Goal: Task Accomplishment & Management: Use online tool/utility

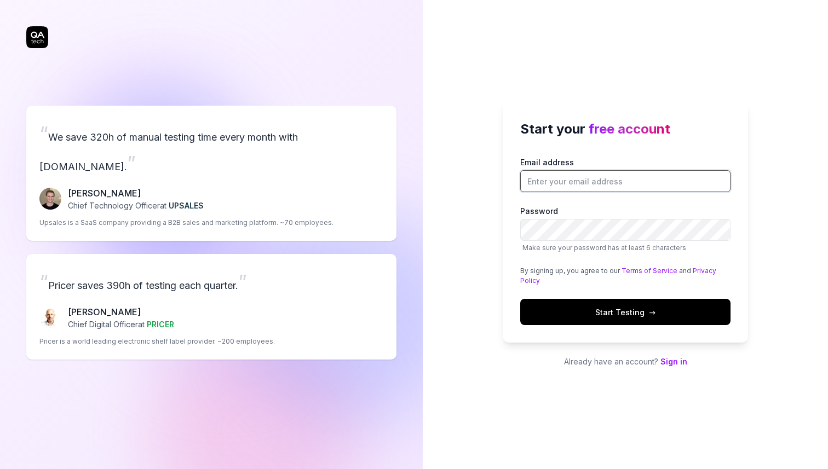
click at [593, 179] on input "Email address" at bounding box center [625, 181] width 210 height 22
type input "[PERSON_NAME][EMAIL_ADDRESS][DOMAIN_NAME]"
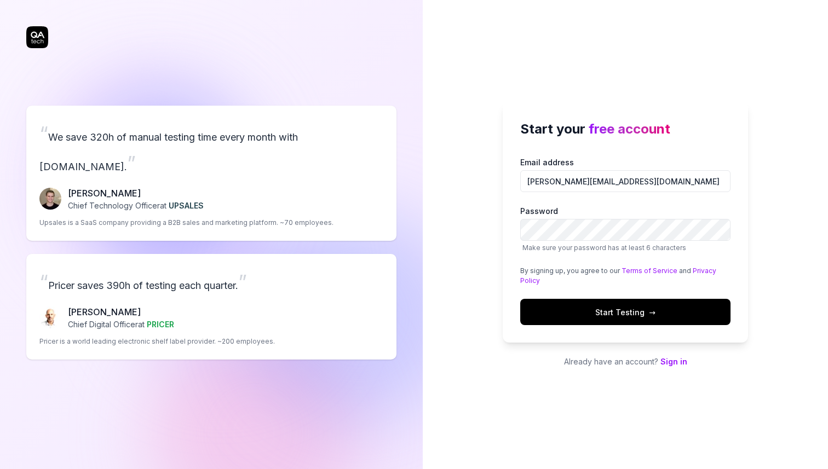
click at [622, 319] on button "Start Testing →" at bounding box center [625, 312] width 210 height 26
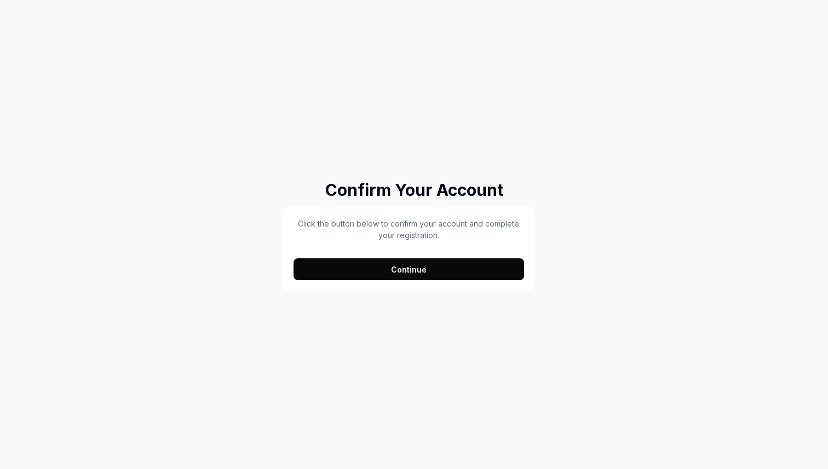
click at [437, 267] on button "Continue" at bounding box center [408, 269] width 230 height 22
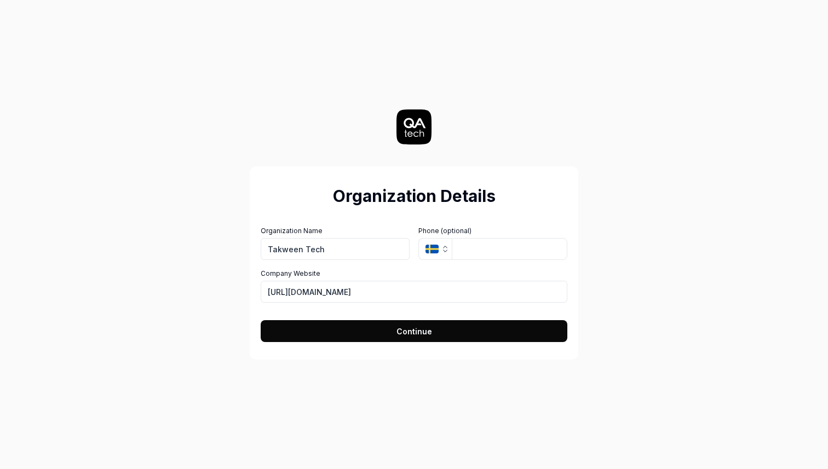
type input "Takween Tech"
click at [441, 251] on icon "button" at bounding box center [445, 249] width 9 height 9
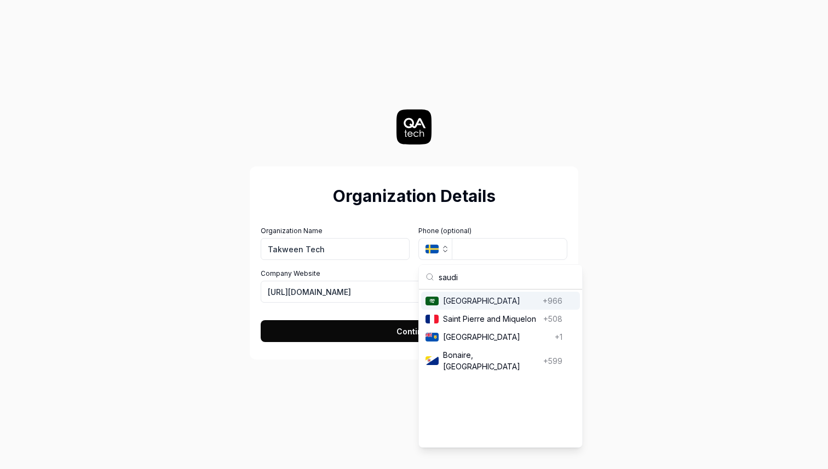
type input "saudi"
click at [501, 305] on span "Saudi Arabia" at bounding box center [490, 300] width 95 height 11
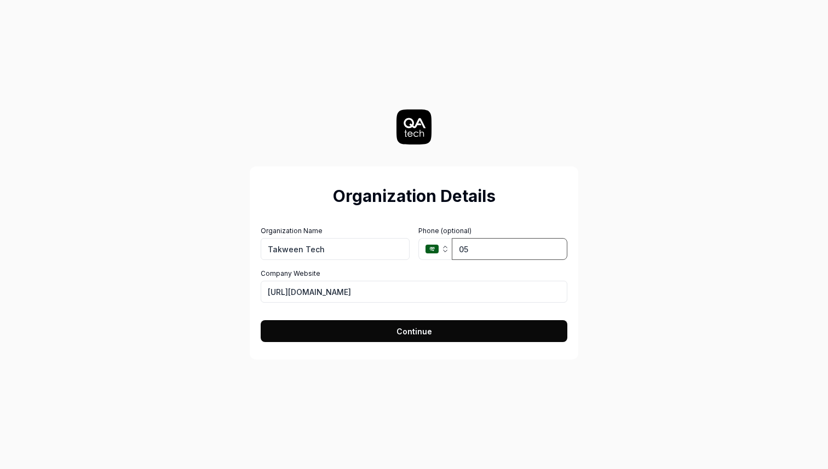
type input "0"
click at [430, 335] on span "Continue" at bounding box center [414, 331] width 36 height 11
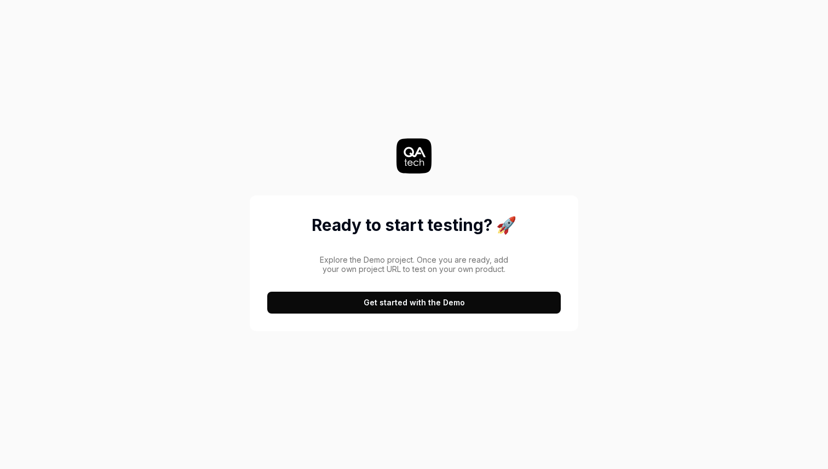
click at [446, 308] on button "Get started with the Demo" at bounding box center [413, 303] width 293 height 22
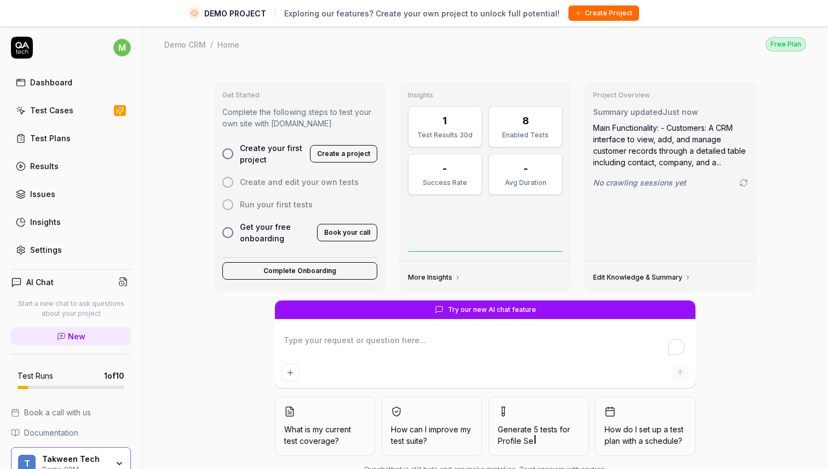
click at [344, 154] on button "Create a project" at bounding box center [343, 154] width 67 height 18
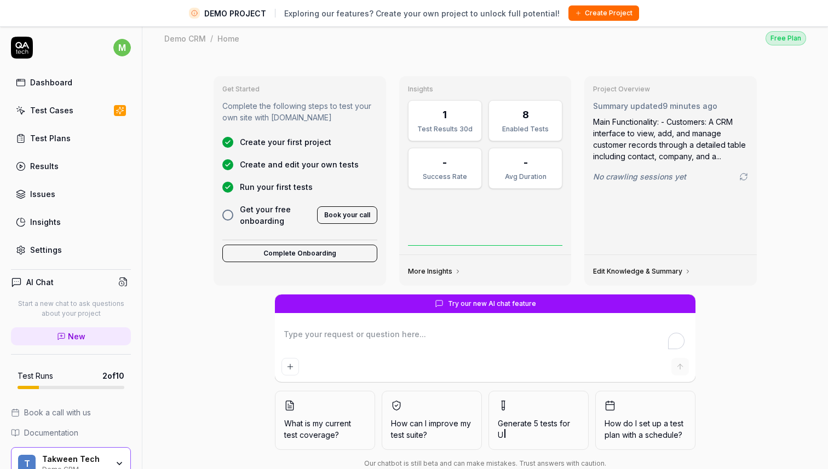
scroll to position [5, 0]
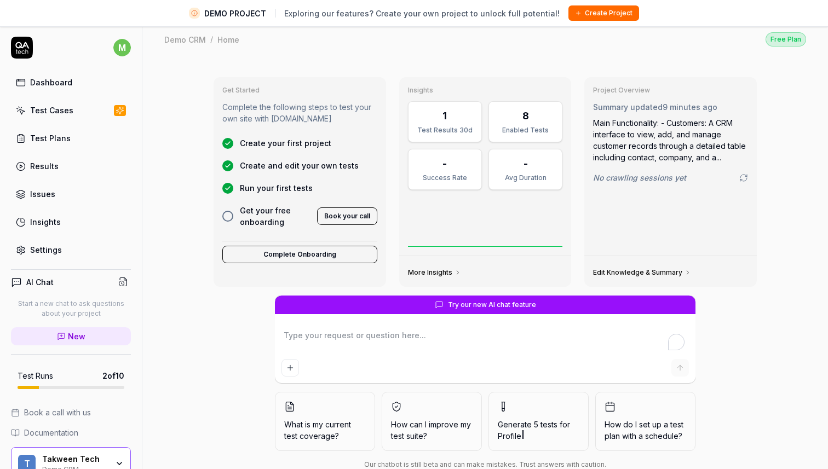
click at [117, 107] on icon at bounding box center [120, 110] width 10 height 9
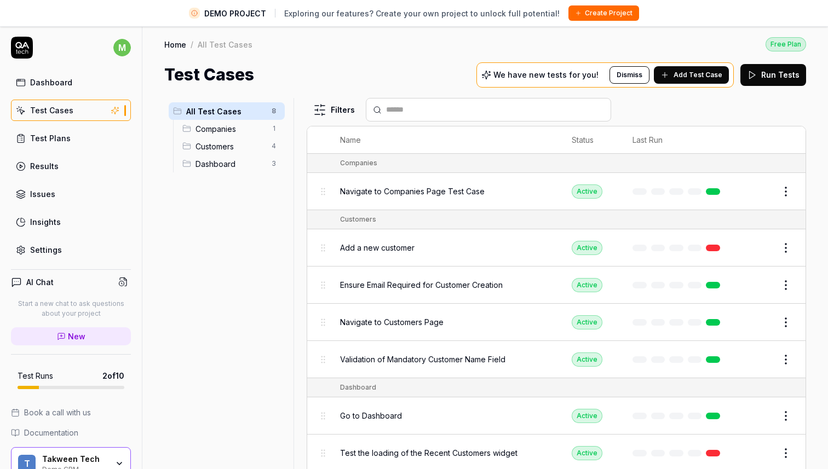
click at [251, 126] on span "Companies" at bounding box center [230, 128] width 70 height 11
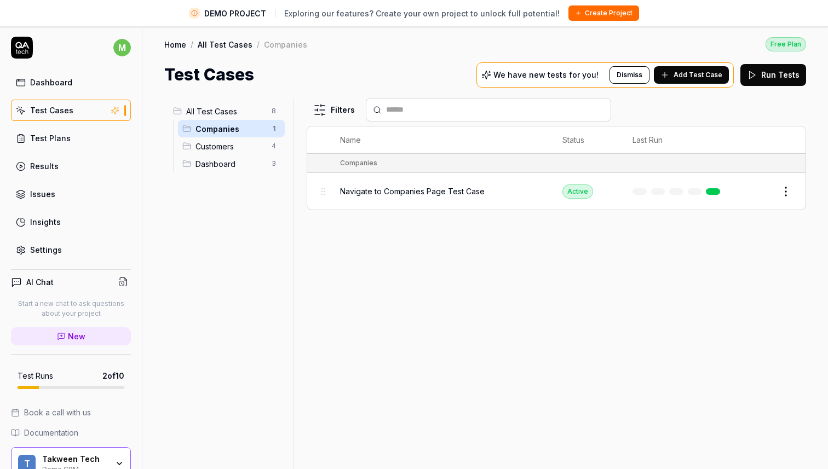
click at [430, 180] on div "Navigate to Companies Page Test Case" at bounding box center [440, 192] width 200 height 24
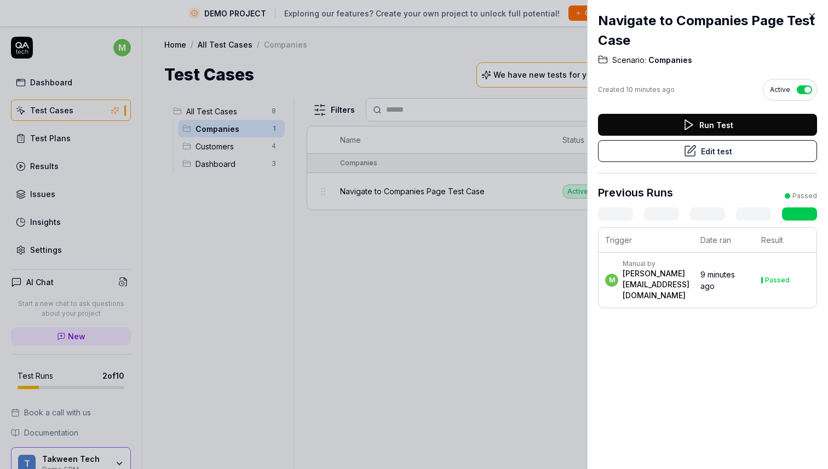
click at [735, 277] on time "9 minutes ago" at bounding box center [717, 280] width 34 height 21
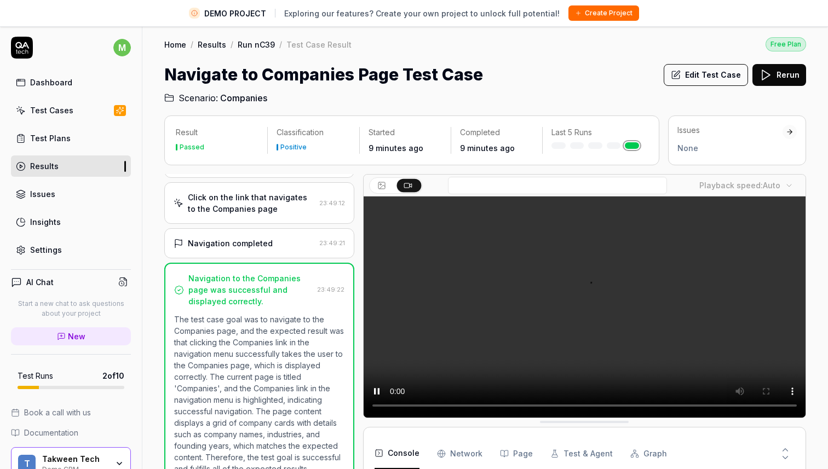
scroll to position [42, 0]
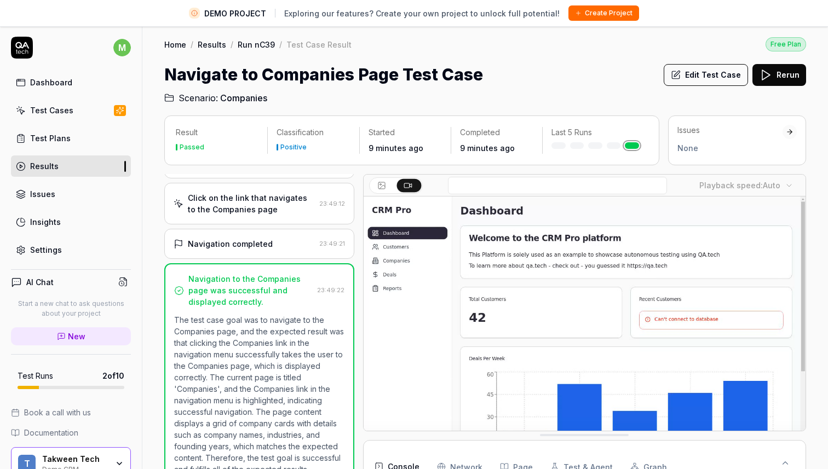
click at [178, 44] on link "Home" at bounding box center [175, 44] width 22 height 11
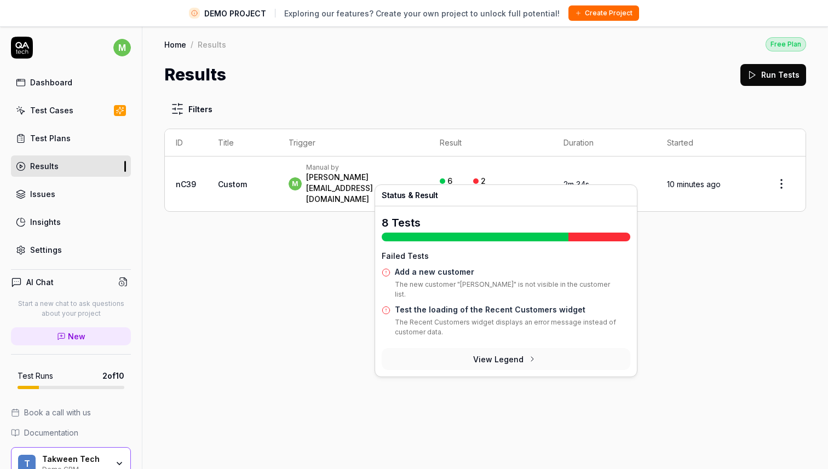
click at [486, 176] on div "2" at bounding box center [483, 181] width 5 height 10
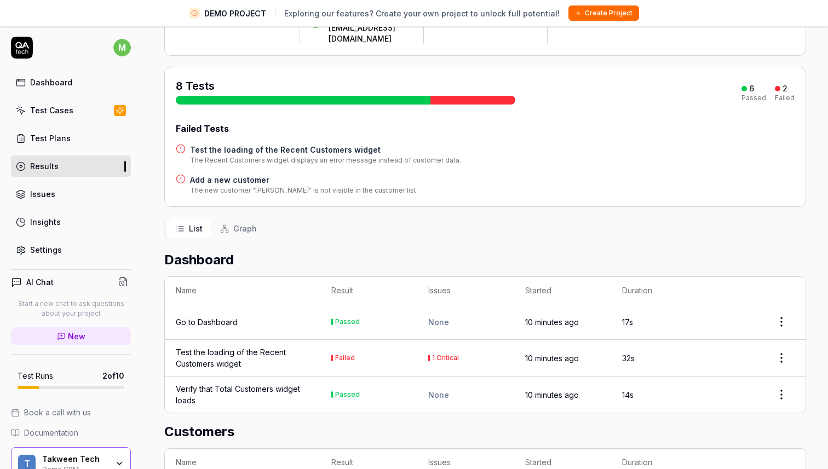
scroll to position [117, 0]
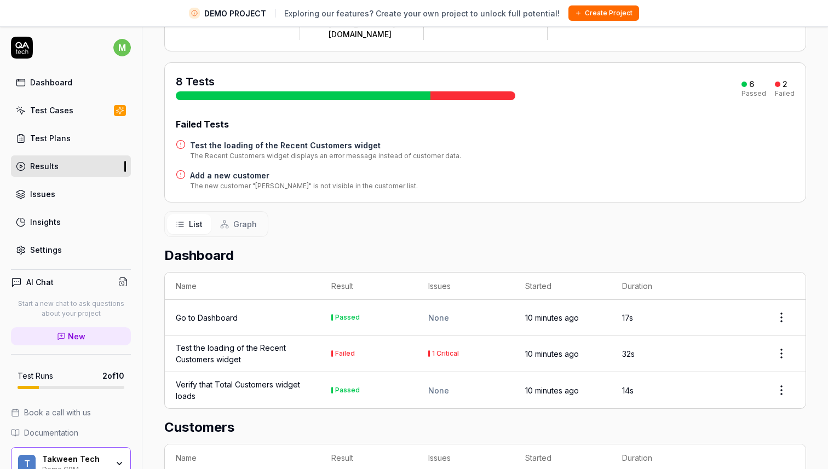
click at [245, 342] on div "Test the loading of the Recent Customers widget" at bounding box center [243, 353] width 134 height 23
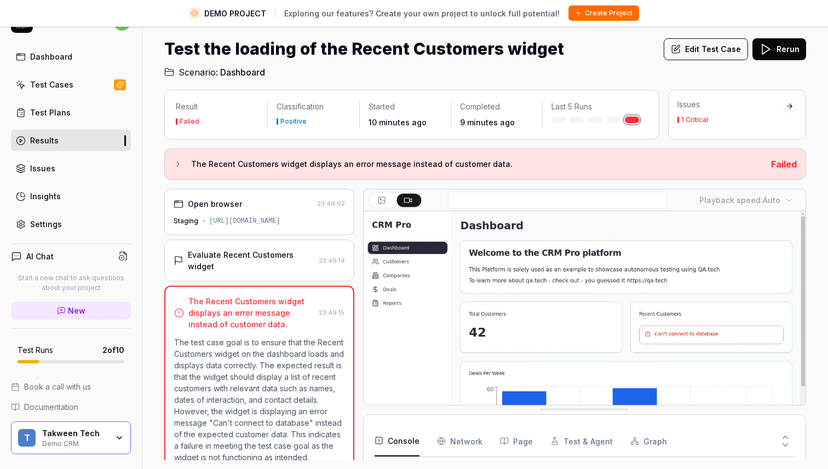
click at [766, 100] on div "Issues" at bounding box center [729, 104] width 105 height 11
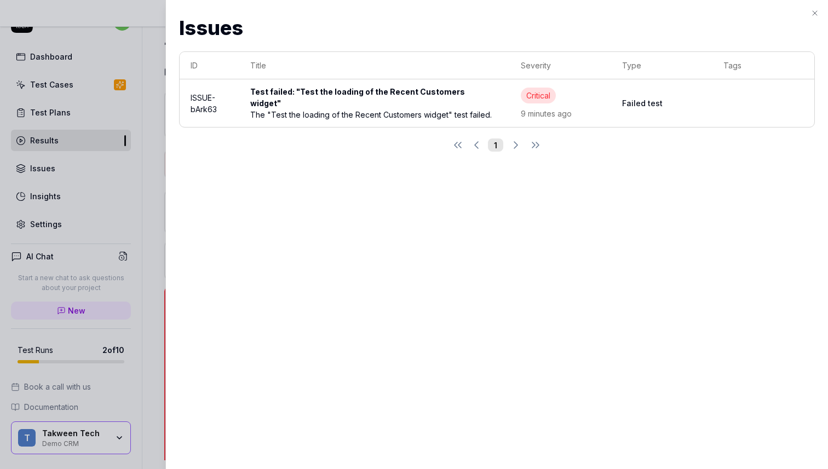
click at [398, 109] on div "The "Test the loading of the Recent Customers widget" test failed." at bounding box center [374, 114] width 249 height 11
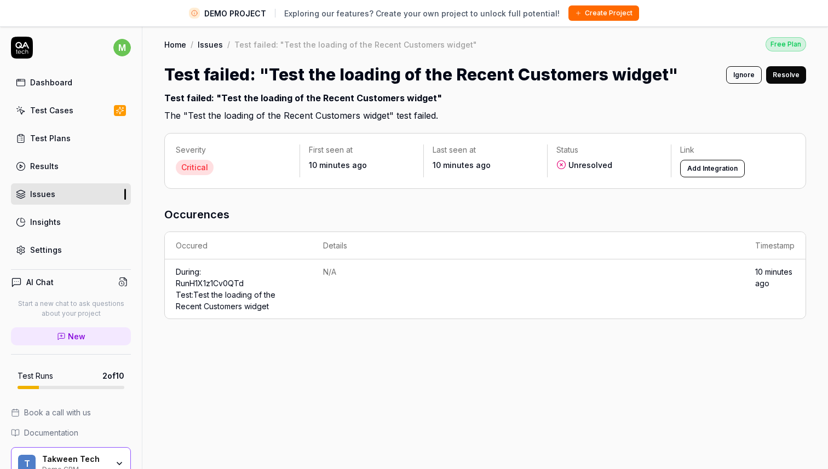
click at [216, 44] on link "Issues" at bounding box center [210, 44] width 25 height 11
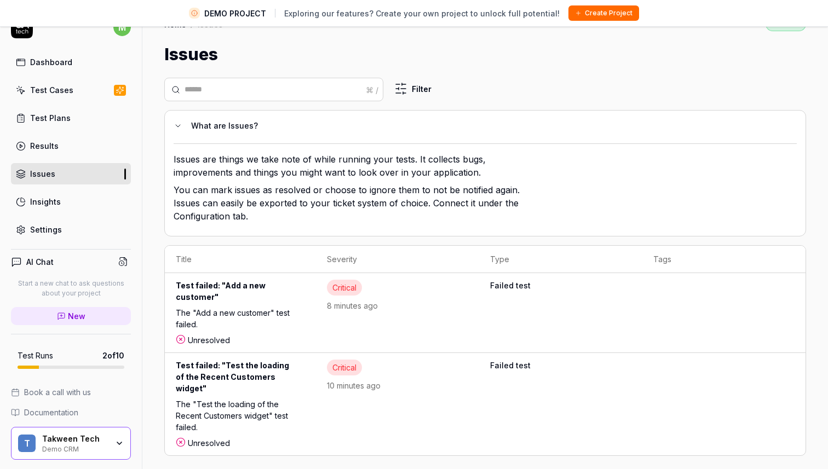
scroll to position [26, 0]
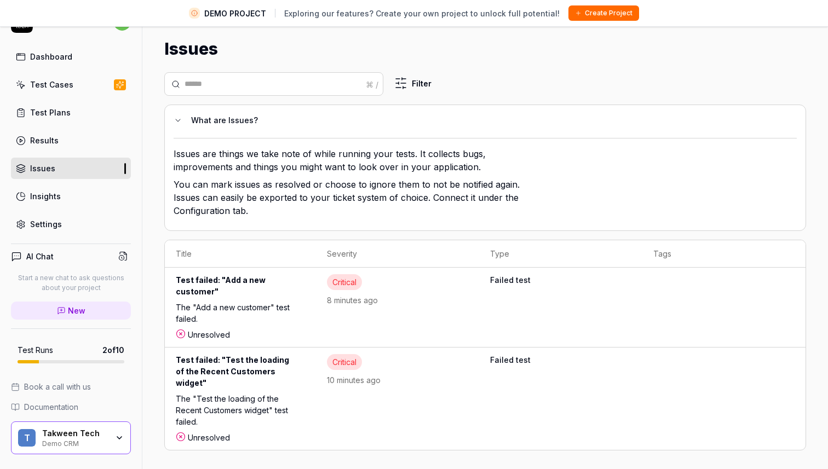
click at [264, 292] on div "Test failed: "Add a new customer"" at bounding box center [240, 287] width 129 height 27
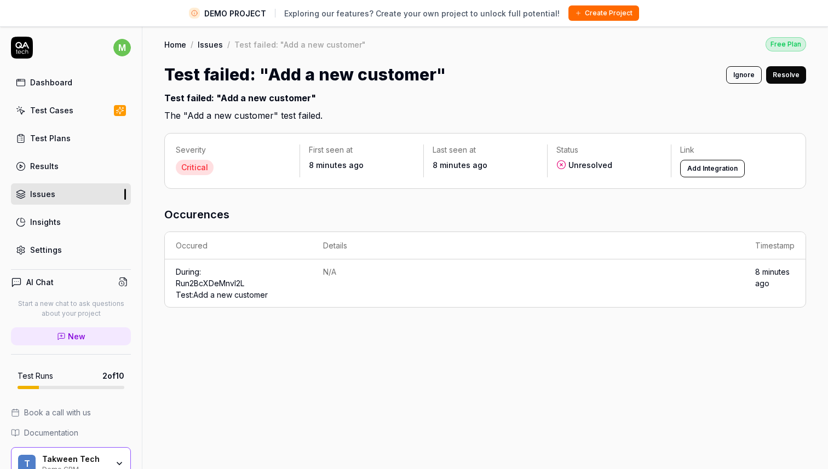
click at [244, 289] on link "Run 2BcXDeMnvI2L Test: Add a new customer" at bounding box center [222, 289] width 92 height 21
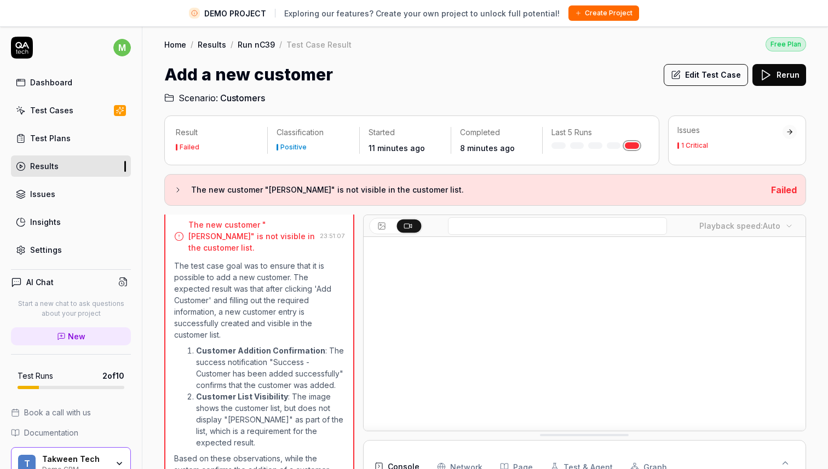
scroll to position [26, 0]
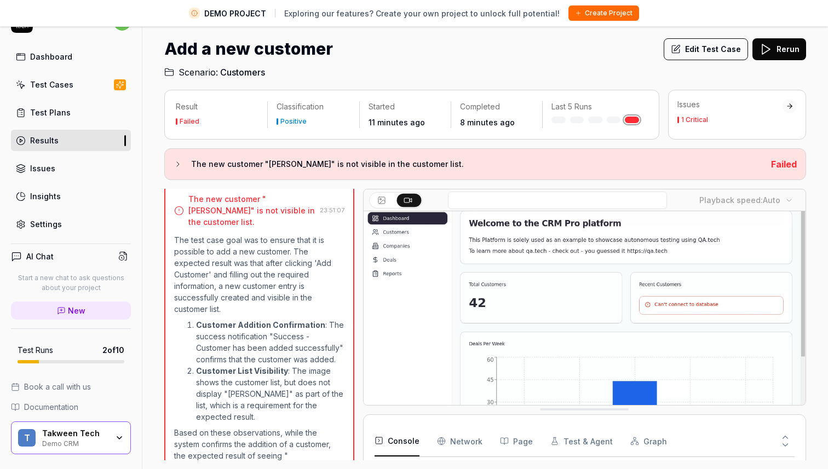
click at [456, 446] on Requests "Network" at bounding box center [459, 441] width 45 height 31
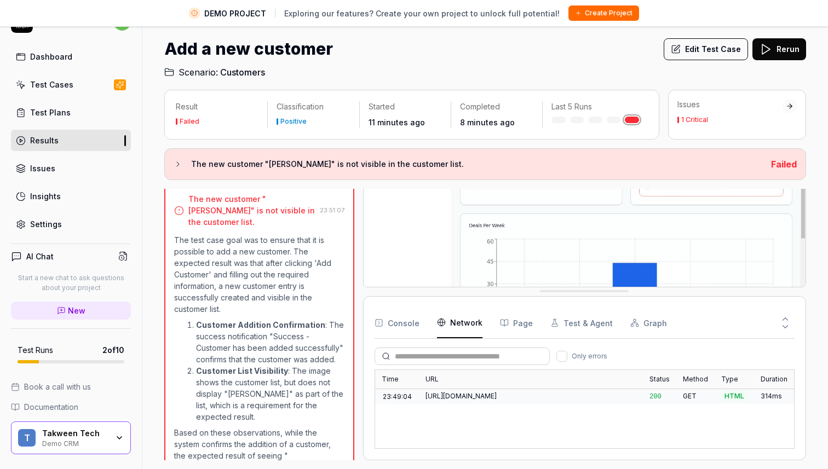
scroll to position [0, 0]
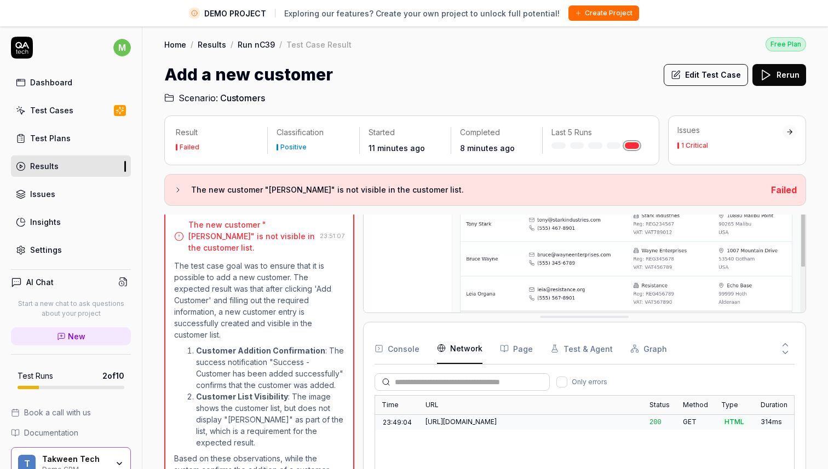
click at [95, 109] on link "Test Cases" at bounding box center [71, 110] width 120 height 21
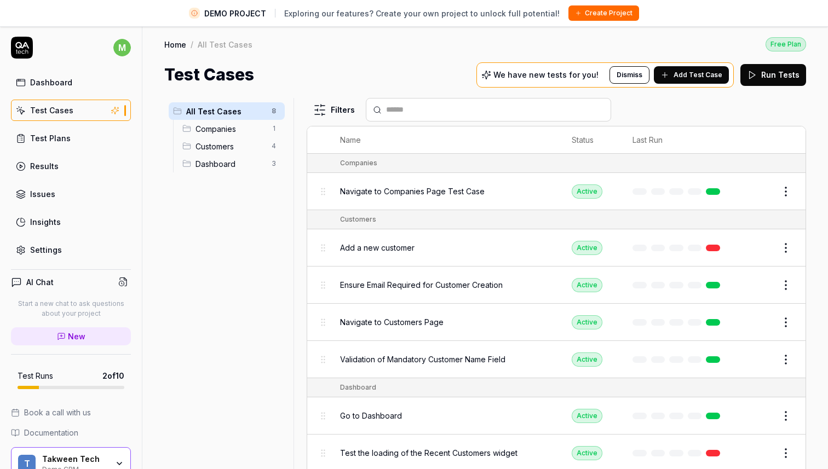
click at [57, 82] on div "Dashboard" at bounding box center [51, 82] width 42 height 11
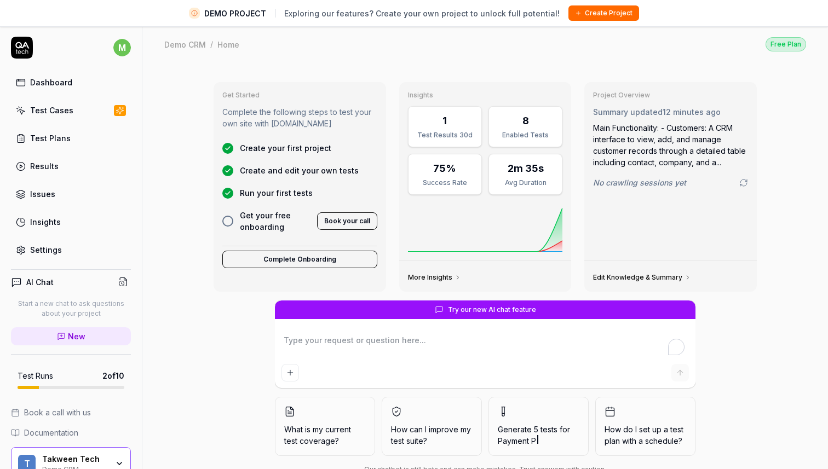
click at [64, 246] on link "Settings" at bounding box center [71, 249] width 120 height 21
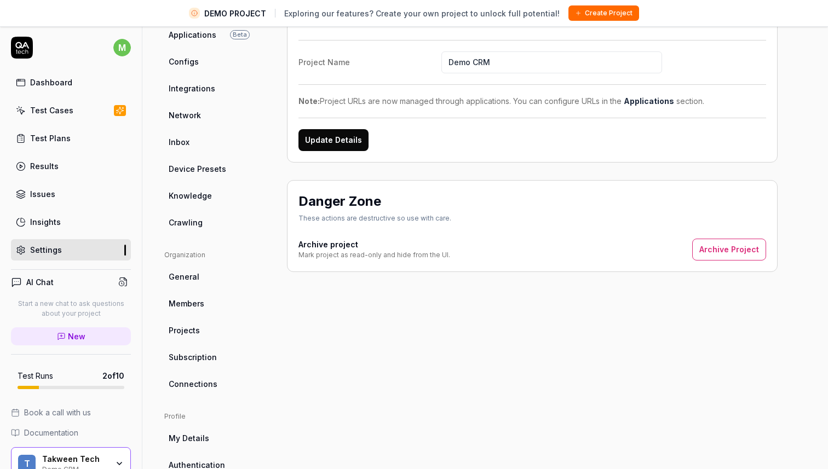
scroll to position [183, 0]
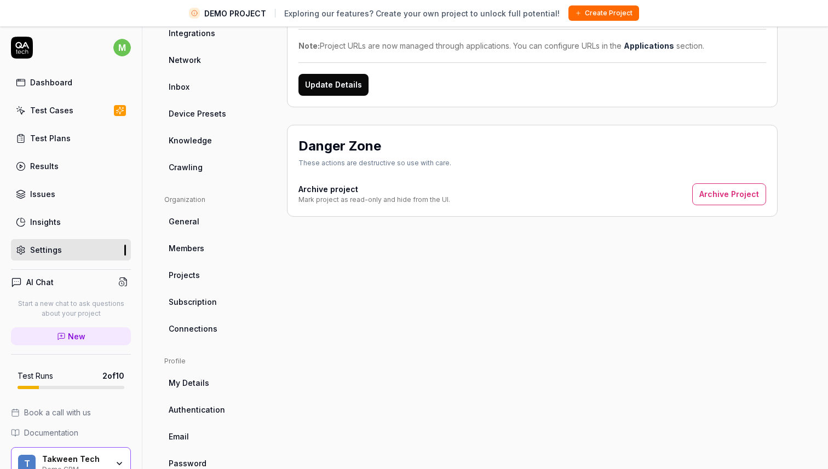
click at [207, 328] on span "Connections" at bounding box center [193, 328] width 49 height 11
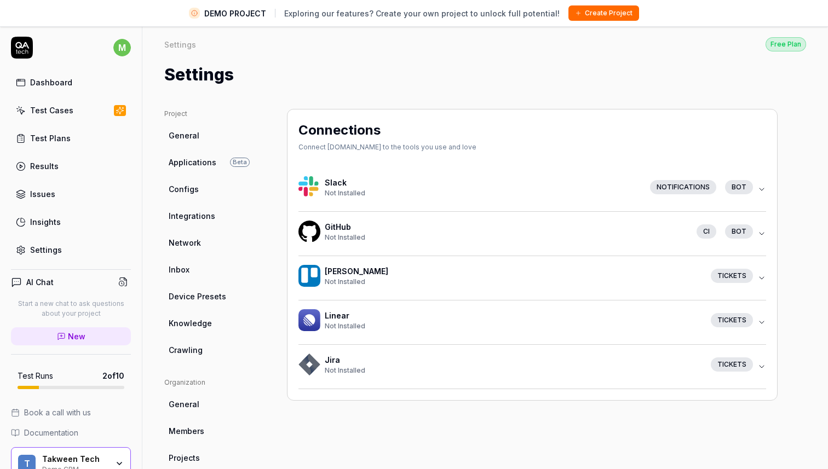
click at [215, 155] on link "Applications Beta" at bounding box center [216, 162] width 105 height 20
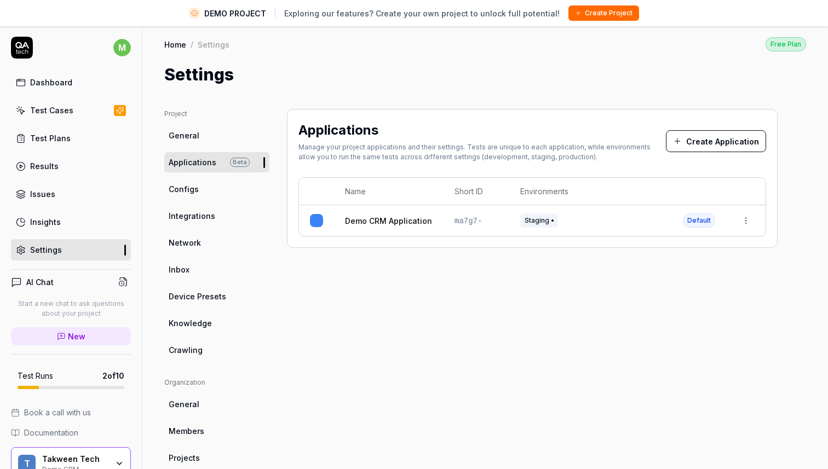
click at [745, 218] on html "DEMO PROJECT Exploring our features? Create your own project to unlock full pot…" at bounding box center [414, 247] width 828 height 495
click at [190, 186] on html "DEMO PROJECT Exploring our features? Create your own project to unlock full pot…" at bounding box center [414, 247] width 828 height 495
click at [200, 186] on link "Configs" at bounding box center [216, 189] width 105 height 20
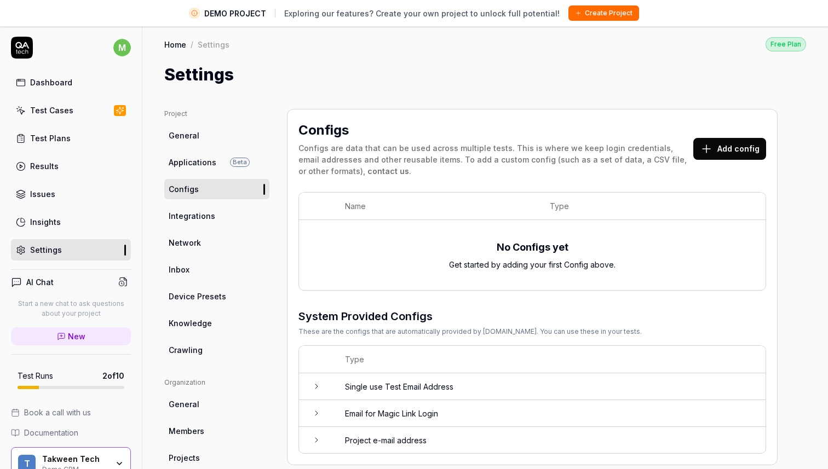
click at [201, 210] on span "Integrations" at bounding box center [192, 215] width 47 height 11
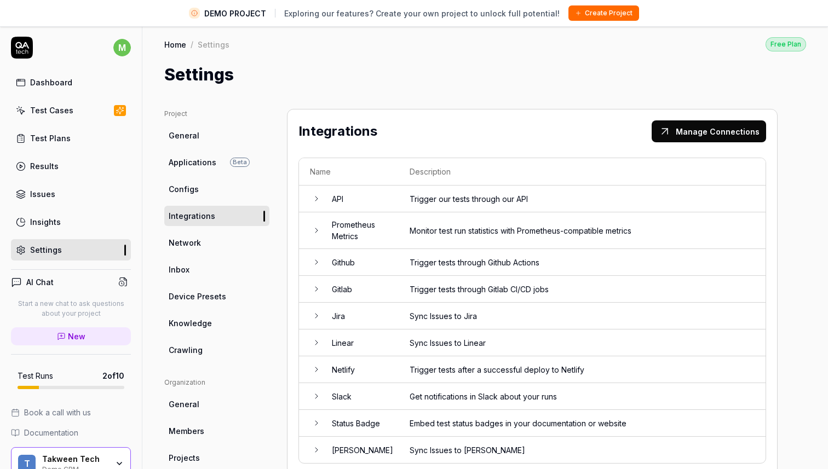
click at [322, 197] on td "API" at bounding box center [360, 199] width 78 height 27
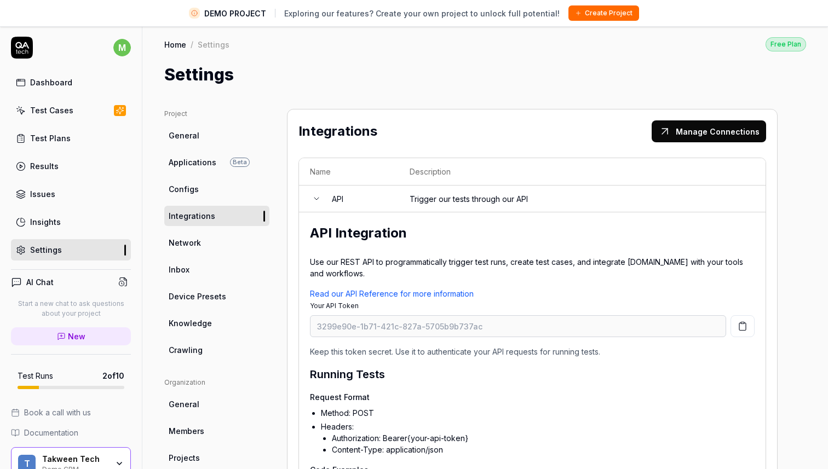
click at [186, 247] on span "Network" at bounding box center [185, 242] width 32 height 11
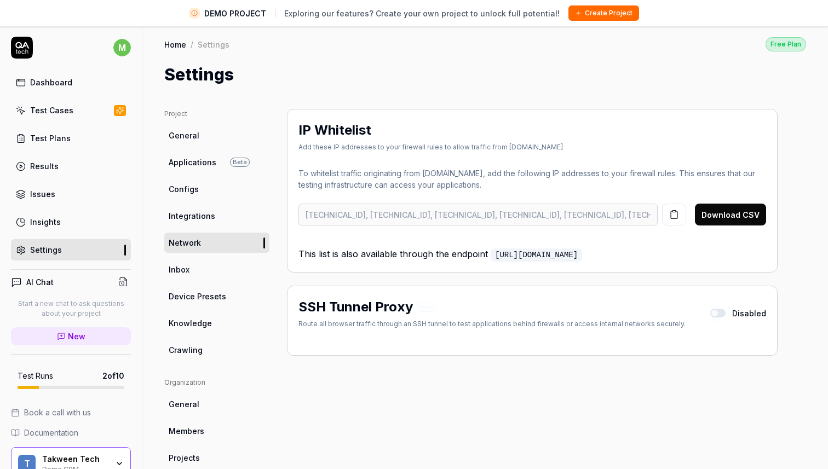
click at [178, 272] on span "Inbox" at bounding box center [179, 269] width 21 height 11
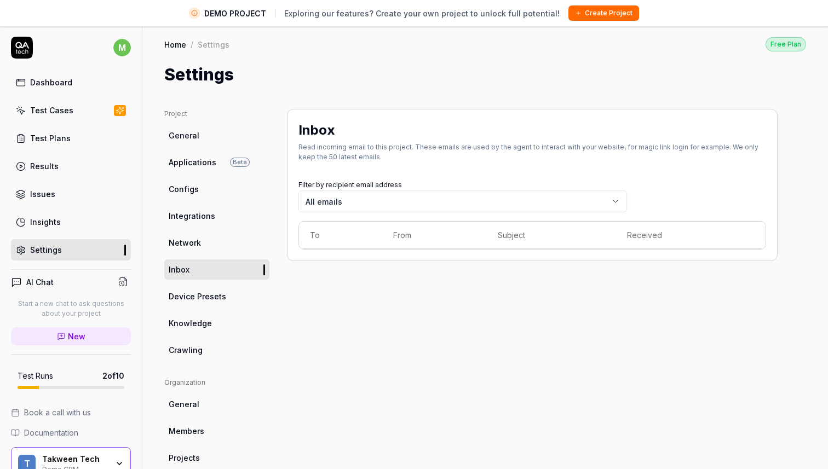
click at [197, 139] on span "General" at bounding box center [184, 135] width 31 height 11
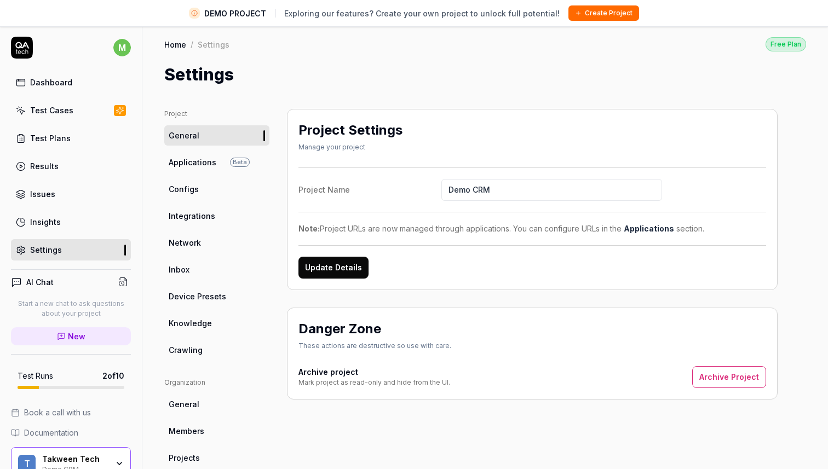
click at [93, 106] on link "Test Cases" at bounding box center [71, 110] width 120 height 21
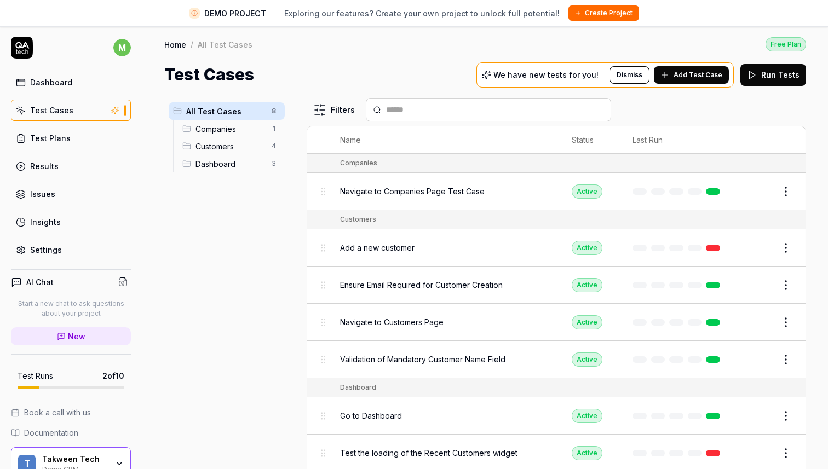
click at [92, 88] on link "Dashboard" at bounding box center [71, 82] width 120 height 21
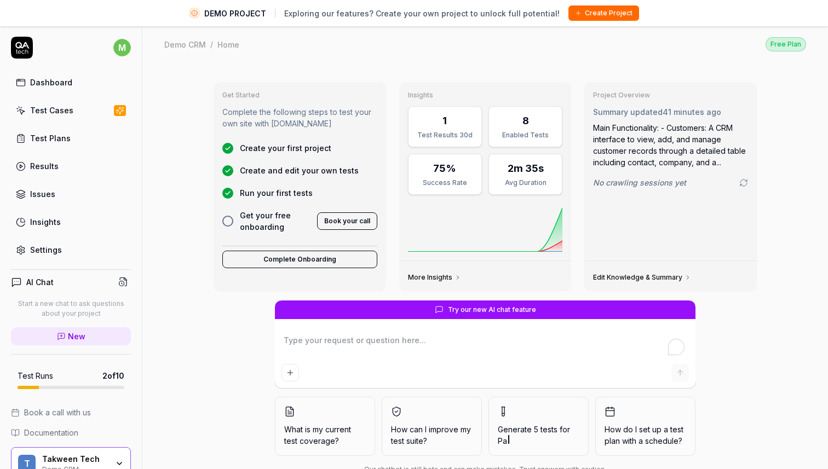
click at [68, 187] on link "Issues" at bounding box center [71, 193] width 120 height 21
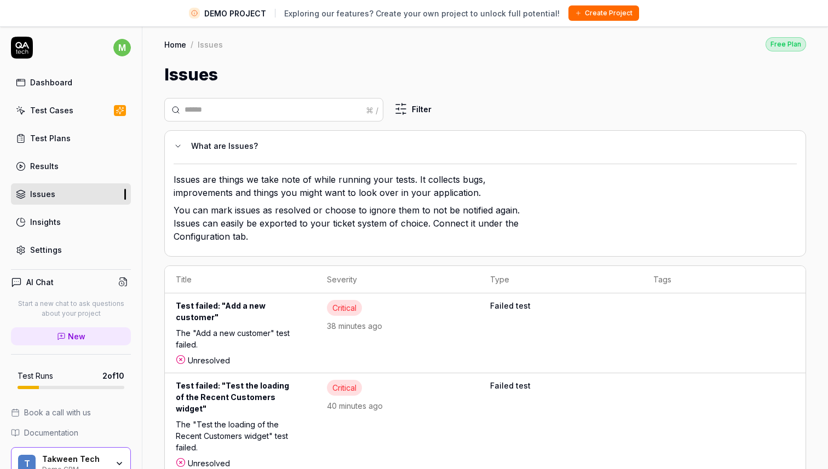
click at [77, 141] on link "Test Plans" at bounding box center [71, 138] width 120 height 21
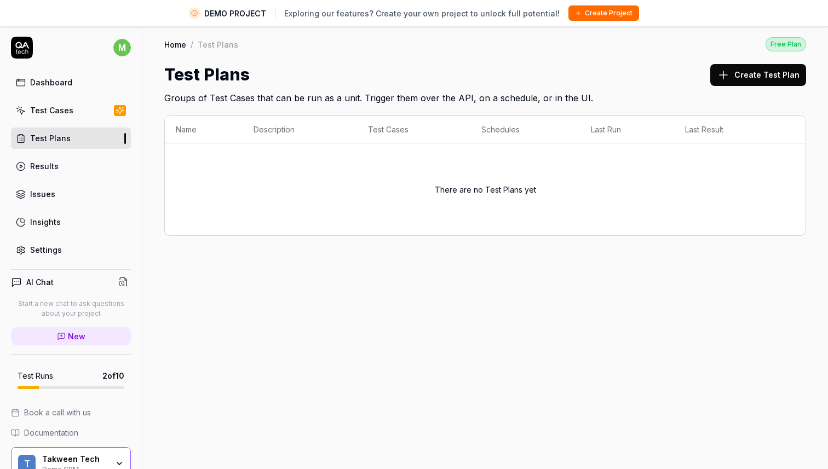
click at [85, 108] on link "Test Cases" at bounding box center [71, 110] width 120 height 21
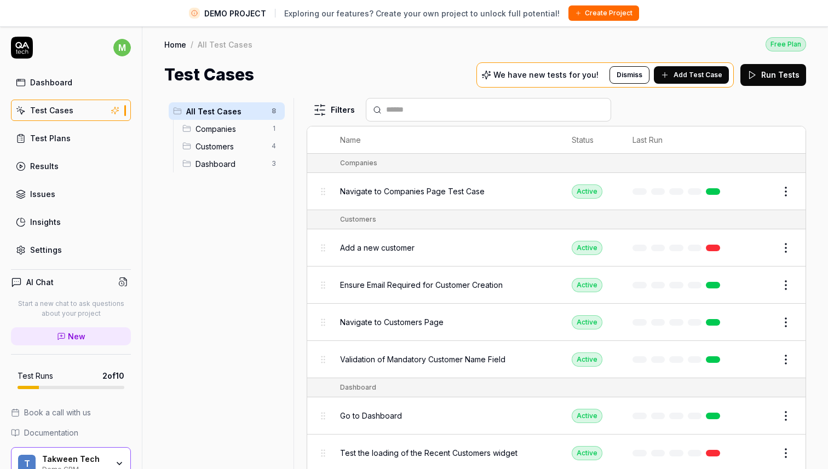
click at [263, 162] on span "Dashboard" at bounding box center [230, 163] width 70 height 11
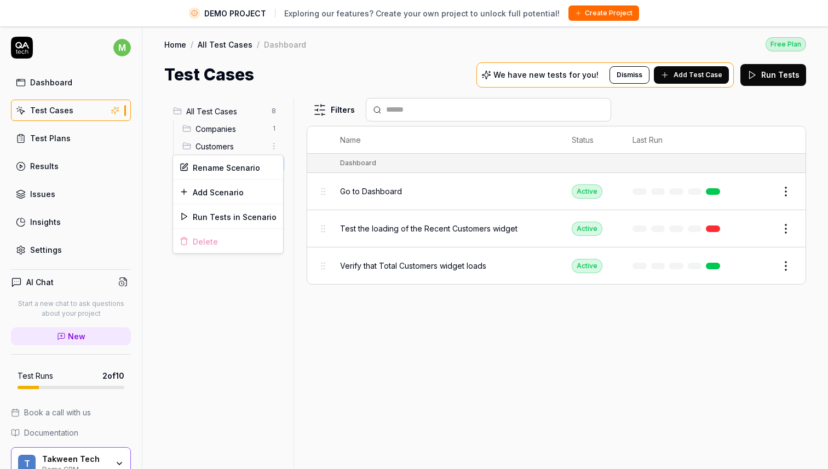
click at [269, 143] on html "DEMO PROJECT Exploring our features? Create your own project to unlock full pot…" at bounding box center [414, 247] width 828 height 495
click at [239, 131] on html "DEMO PROJECT Exploring our features? Create your own project to unlock full pot…" at bounding box center [414, 247] width 828 height 495
click at [214, 124] on span "Companies" at bounding box center [230, 128] width 70 height 11
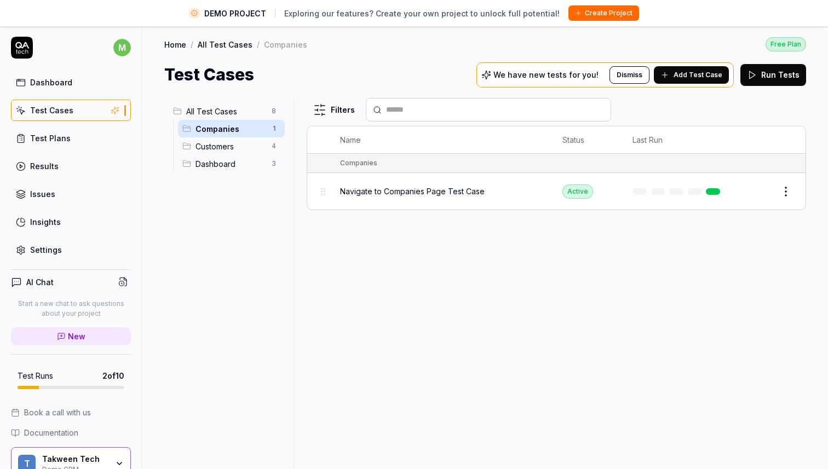
click at [239, 148] on span "Customers" at bounding box center [230, 146] width 70 height 11
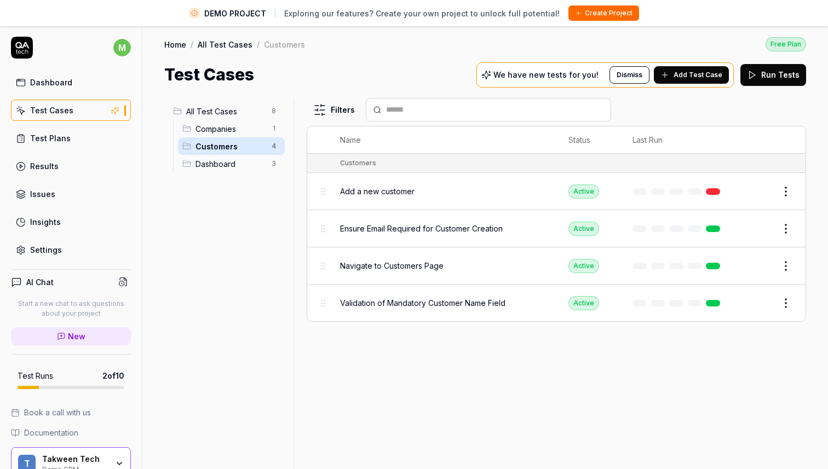
click at [237, 164] on span "Dashboard" at bounding box center [230, 163] width 70 height 11
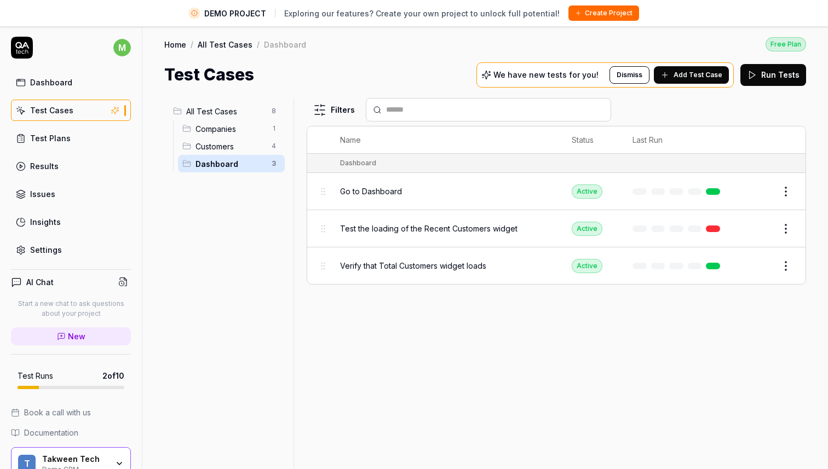
click at [398, 190] on span "Go to Dashboard" at bounding box center [371, 191] width 62 height 11
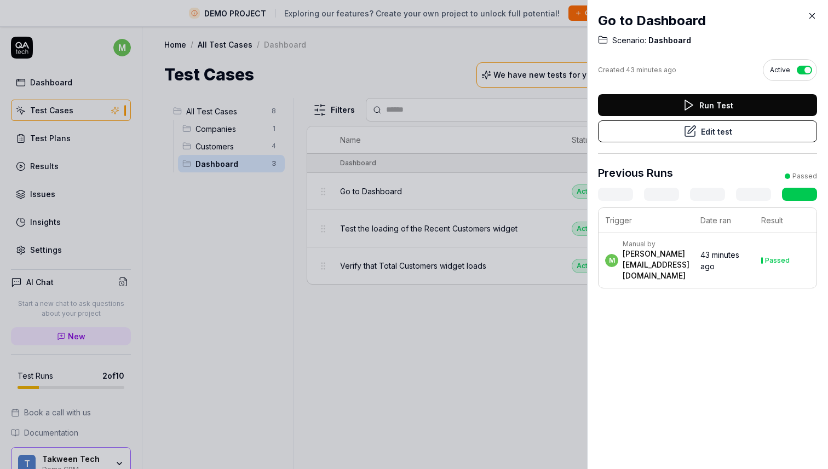
click at [731, 259] on td "43 minutes ago" at bounding box center [724, 260] width 61 height 55
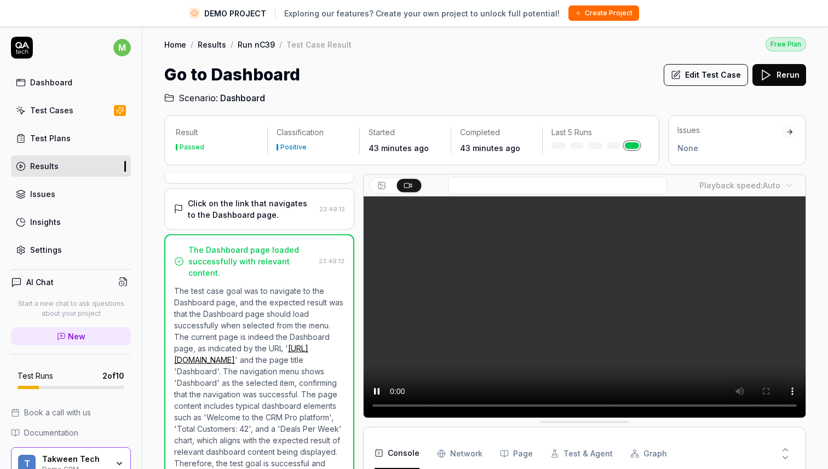
scroll to position [42, 0]
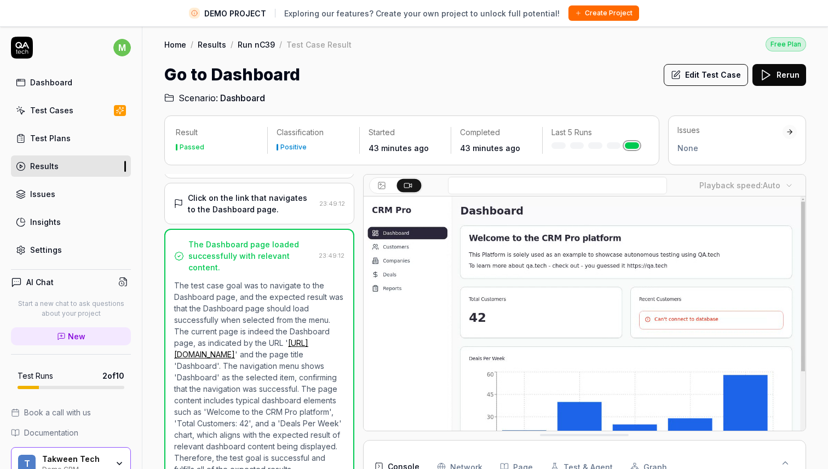
click at [73, 83] on link "Dashboard" at bounding box center [71, 82] width 120 height 21
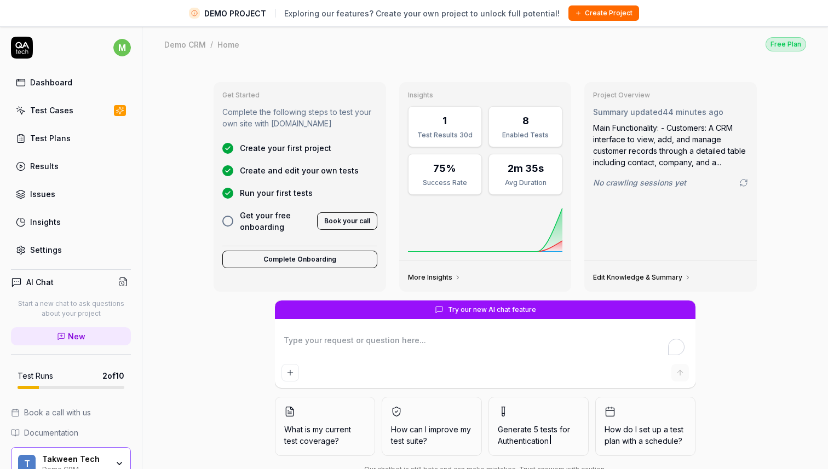
click at [39, 72] on link "Dashboard" at bounding box center [71, 82] width 120 height 21
click at [56, 215] on link "Insights" at bounding box center [71, 221] width 120 height 21
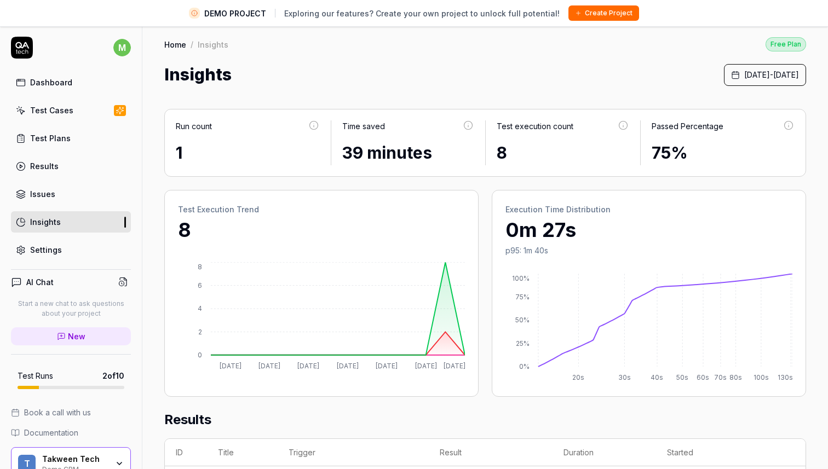
click at [19, 48] on icon at bounding box center [22, 45] width 14 height 7
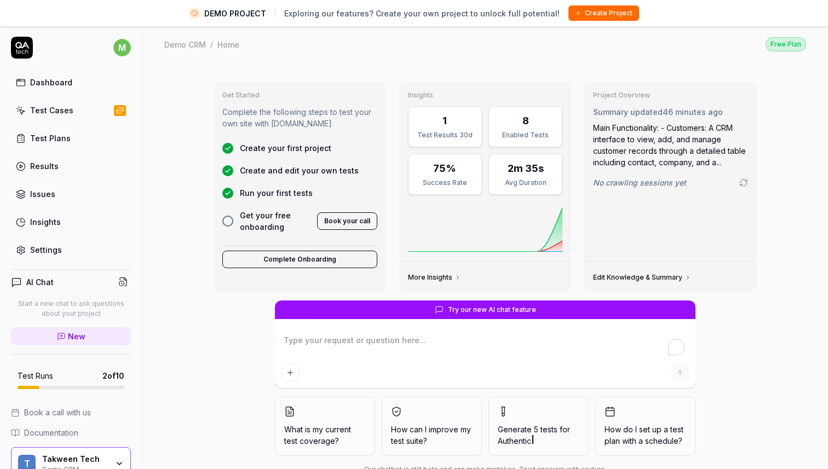
type textarea "*"
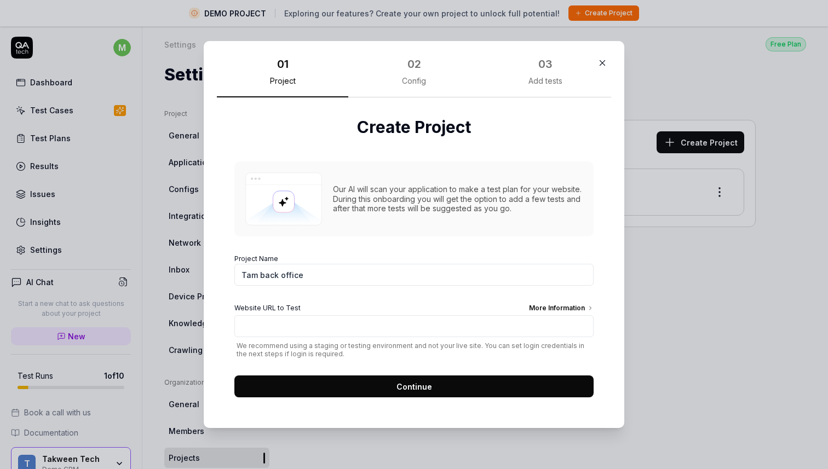
type input "Tam back office"
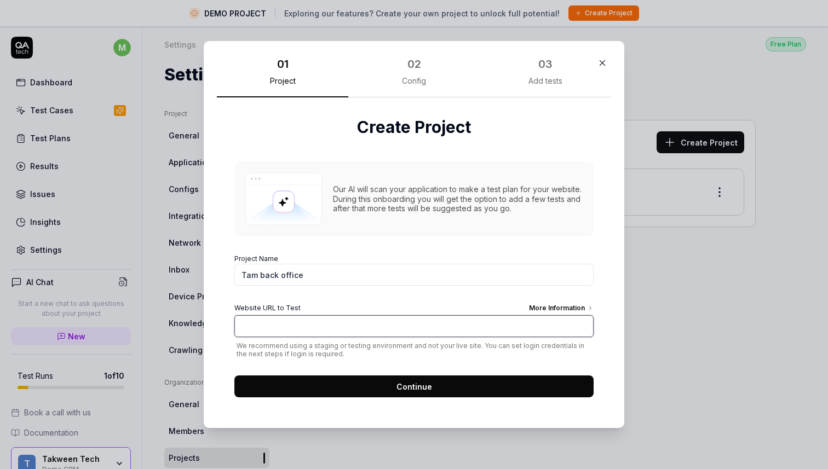
click at [337, 322] on input "Website URL to Test More Information" at bounding box center [413, 326] width 359 height 22
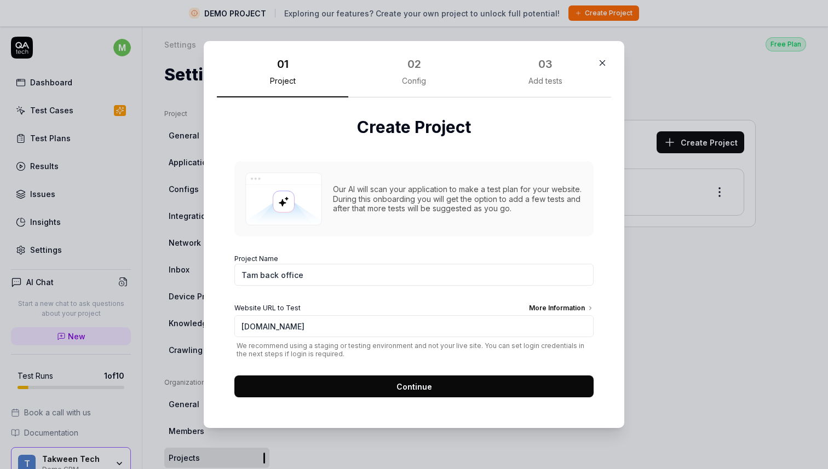
type input "[URL][DOMAIN_NAME]"
click at [362, 387] on button "Continue" at bounding box center [413, 387] width 359 height 22
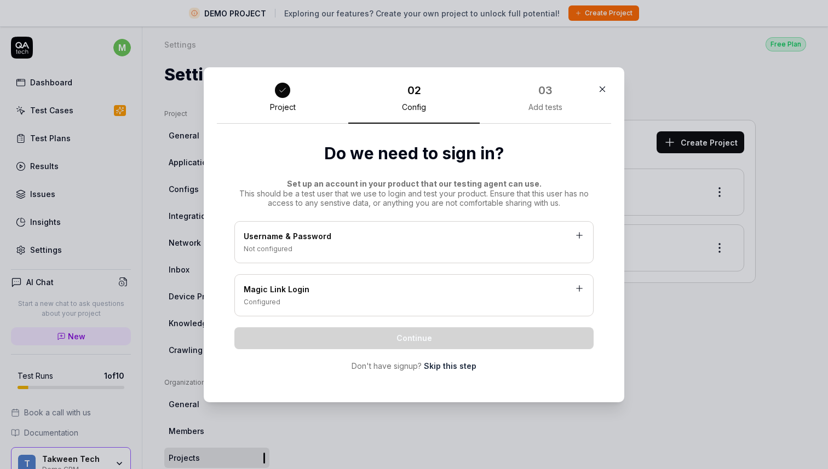
click at [425, 235] on div "Username & Password" at bounding box center [414, 237] width 341 height 14
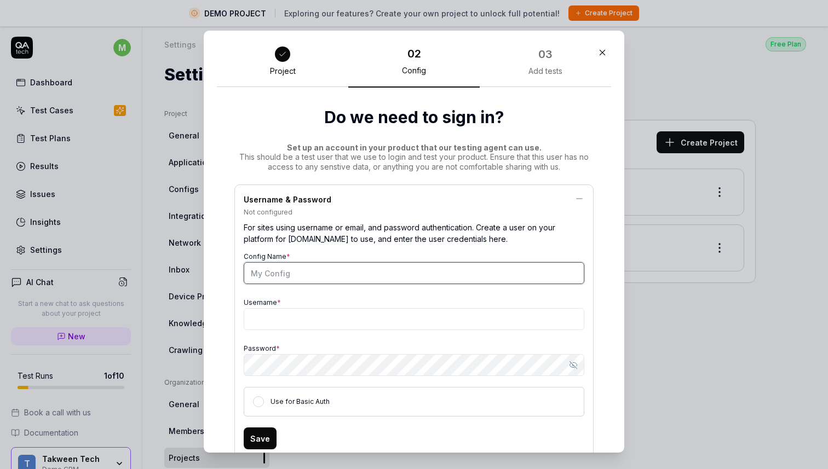
click at [367, 276] on input "Config Name *" at bounding box center [414, 273] width 341 height 22
type input "[PERSON_NAME] user"
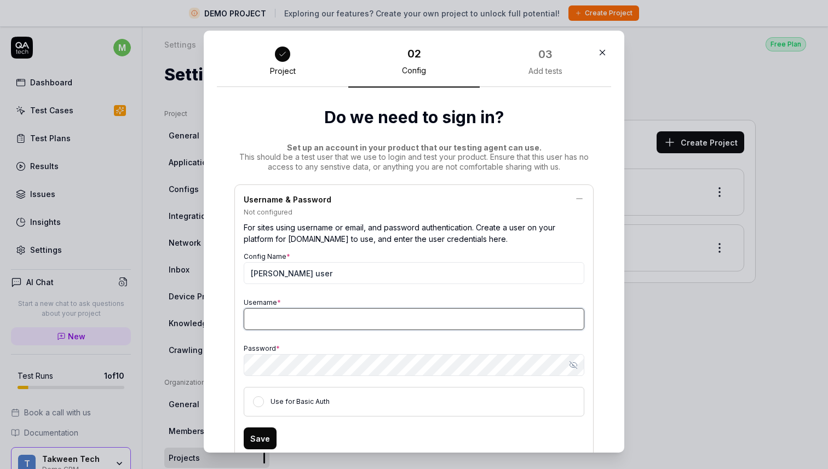
click at [358, 320] on input "Username *" at bounding box center [414, 319] width 341 height 22
paste input "[EMAIL_ADDRESS][DOMAIN_NAME]"
type input "[EMAIL_ADDRESS][DOMAIN_NAME]"
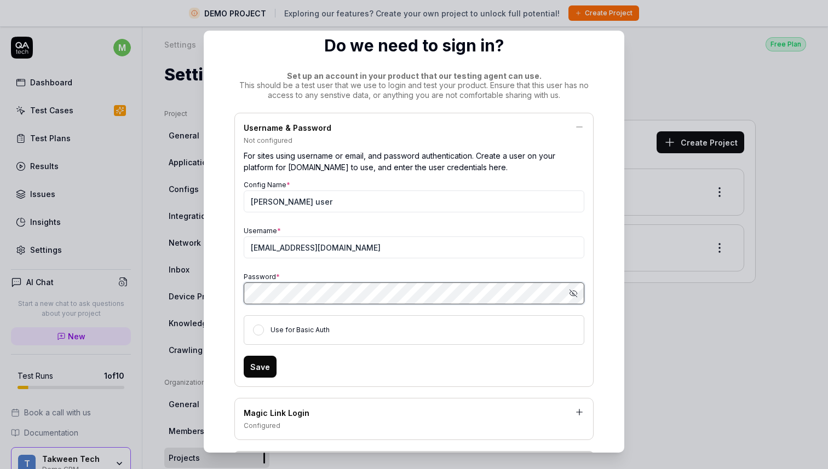
scroll to position [77, 0]
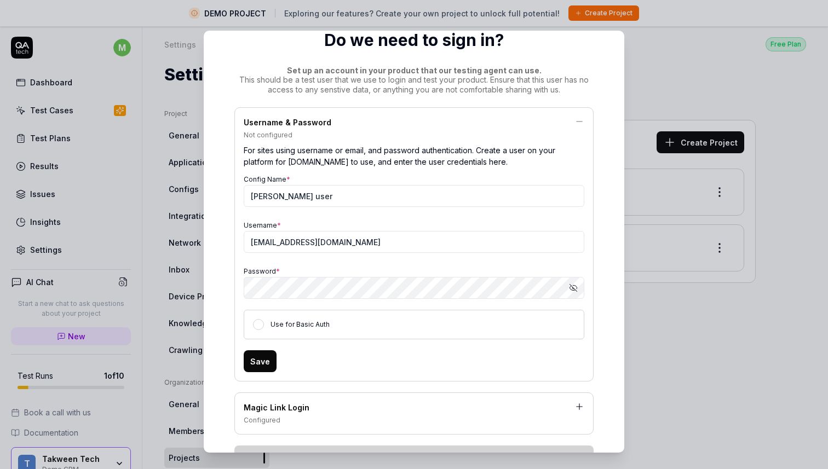
click at [257, 360] on button "Save" at bounding box center [260, 361] width 33 height 22
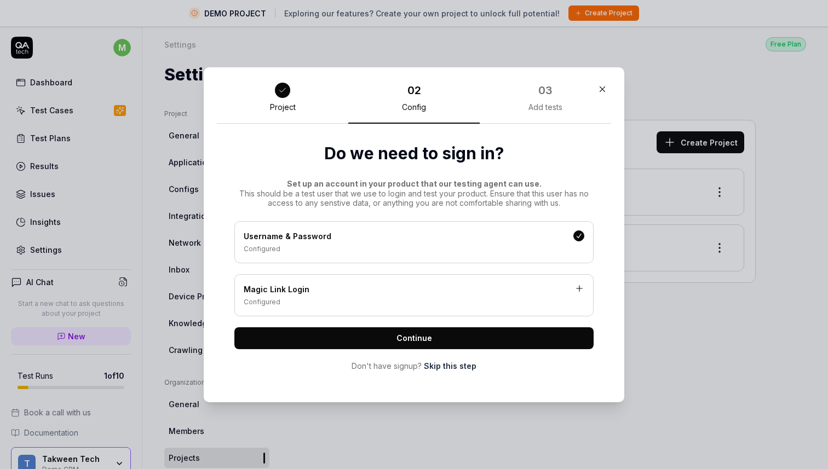
click at [436, 339] on button "Continue" at bounding box center [413, 338] width 359 height 22
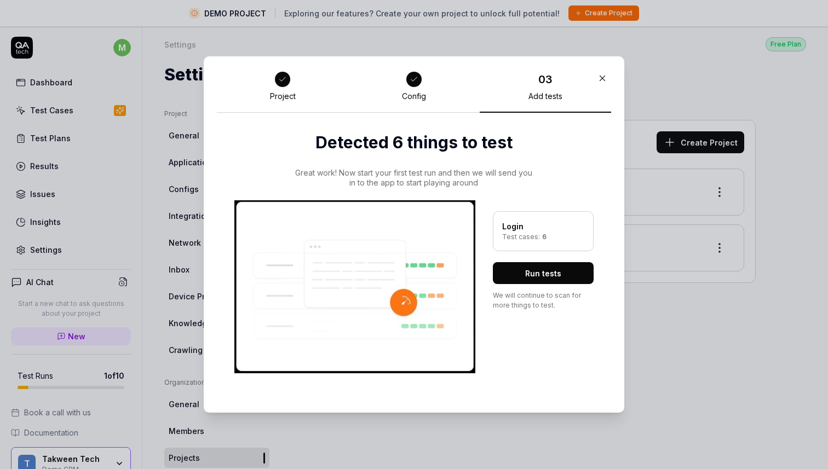
click at [525, 271] on button "Run tests" at bounding box center [543, 273] width 101 height 22
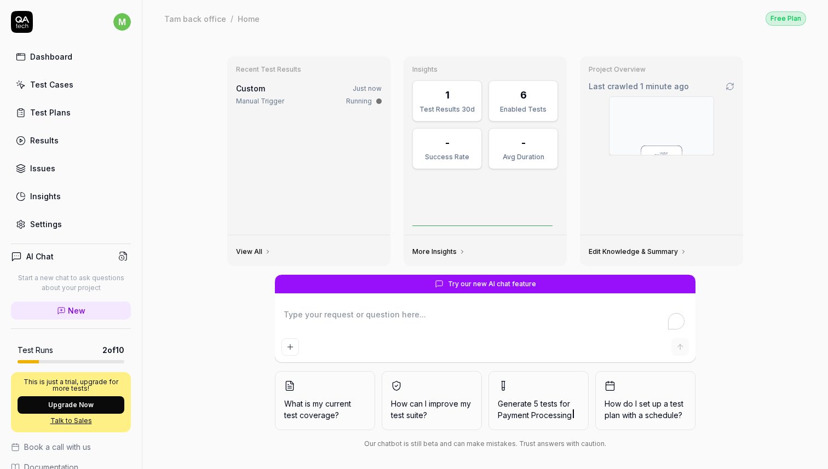
type textarea "*"
click at [267, 252] on link "View All" at bounding box center [253, 251] width 35 height 9
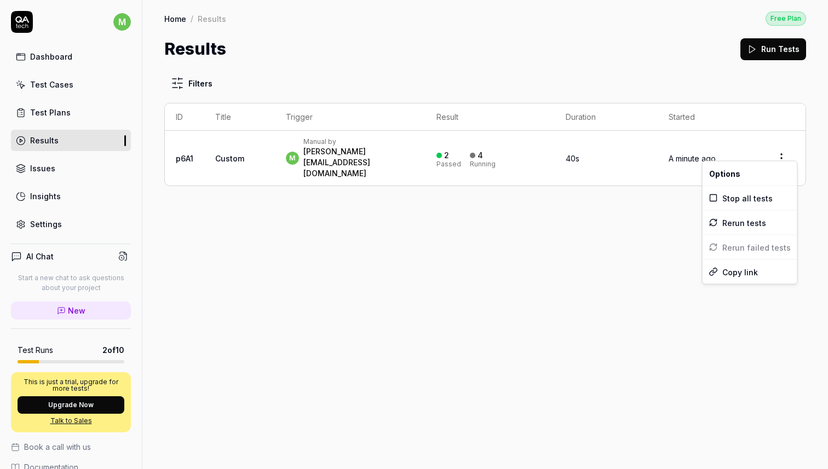
click at [781, 148] on html "m Dashboard Test Cases Test Plans Results Issues Insights Settings AI Chat Star…" at bounding box center [414, 234] width 828 height 469
click at [633, 229] on html "m Dashboard Test Cases Test Plans Results Issues Insights Settings AI Chat Star…" at bounding box center [414, 234] width 828 height 469
click at [579, 154] on time "45s" at bounding box center [572, 158] width 13 height 9
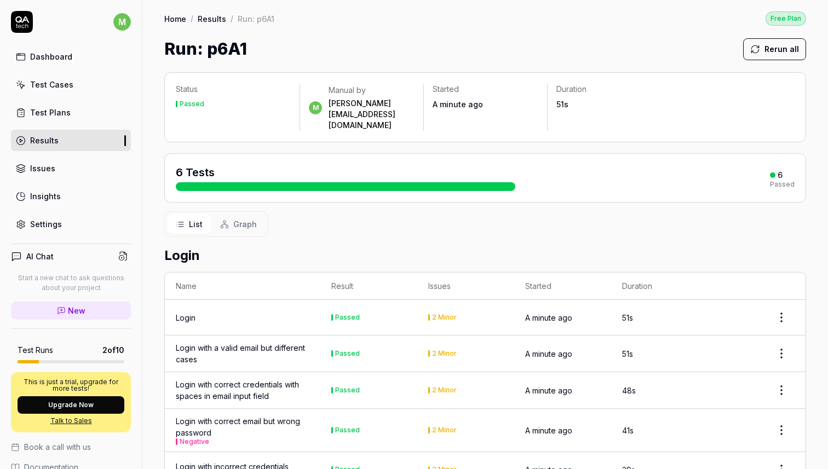
click at [64, 114] on div "Test Plans" at bounding box center [50, 112] width 41 height 11
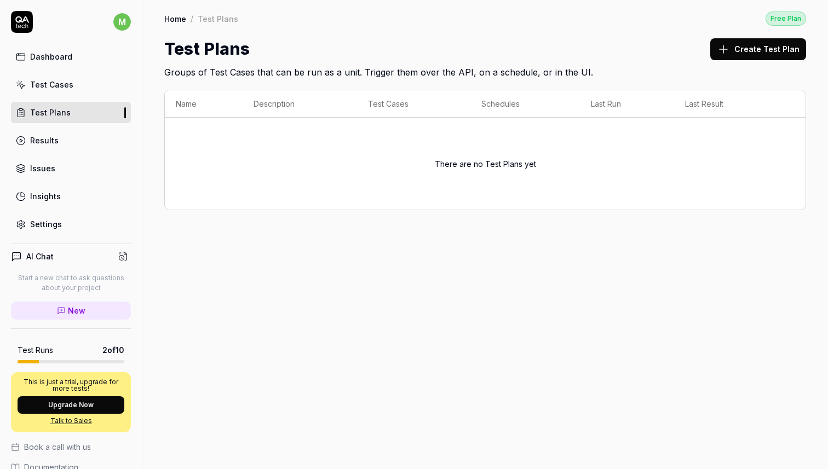
click at [763, 45] on button "Create Test Plan" at bounding box center [758, 49] width 96 height 22
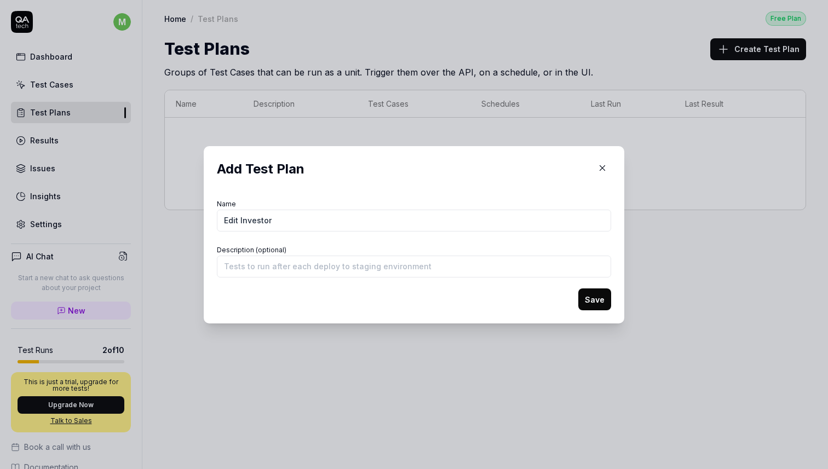
type input "Edit Investor"
click at [590, 303] on button "Save" at bounding box center [594, 300] width 33 height 22
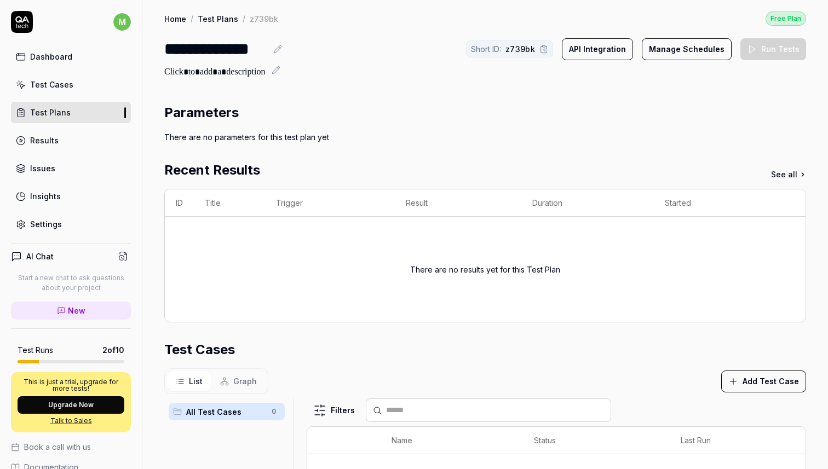
click at [758, 377] on button "Add Test Case" at bounding box center [763, 382] width 85 height 22
click at [408, 328] on div "Parameters There are no parameters for this test plan yet Recent Results See al…" at bounding box center [485, 387] width 642 height 569
click at [68, 91] on link "Test Cases" at bounding box center [71, 84] width 120 height 21
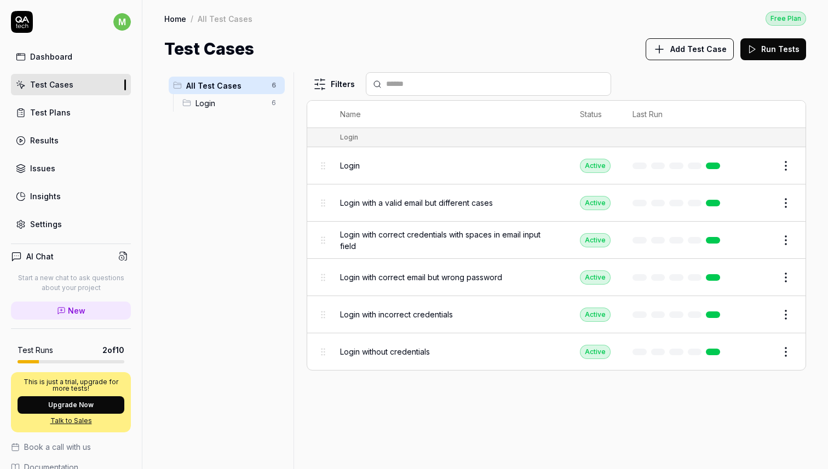
click at [707, 50] on span "Add Test Case" at bounding box center [698, 48] width 56 height 11
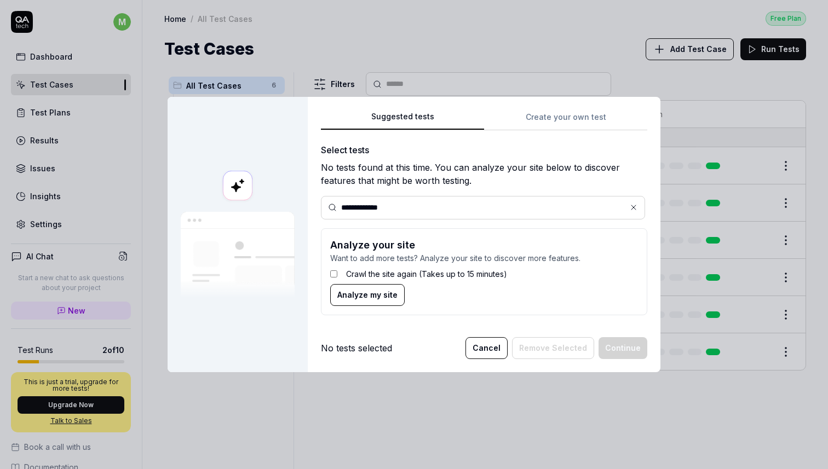
type input "**********"
click at [497, 351] on button "Cancel" at bounding box center [486, 348] width 42 height 22
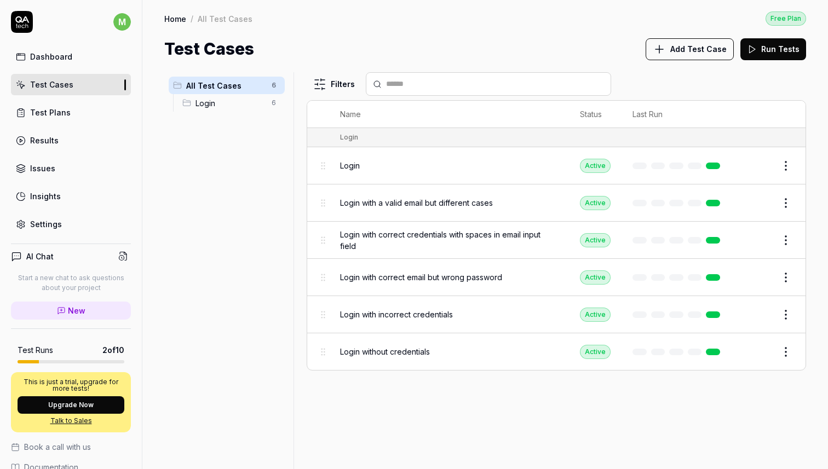
click at [77, 83] on link "Test Cases" at bounding box center [71, 84] width 120 height 21
click at [65, 113] on div "Test Plans" at bounding box center [50, 112] width 41 height 11
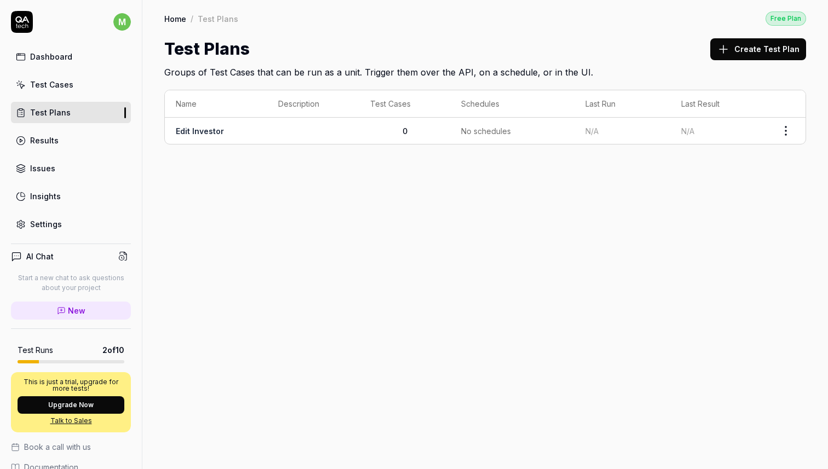
click at [86, 142] on link "Results" at bounding box center [71, 140] width 120 height 21
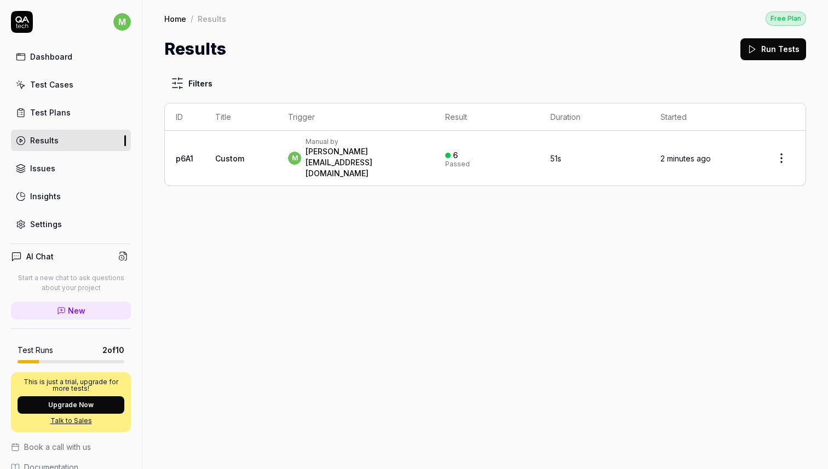
click at [233, 154] on span "Custom" at bounding box center [229, 158] width 29 height 9
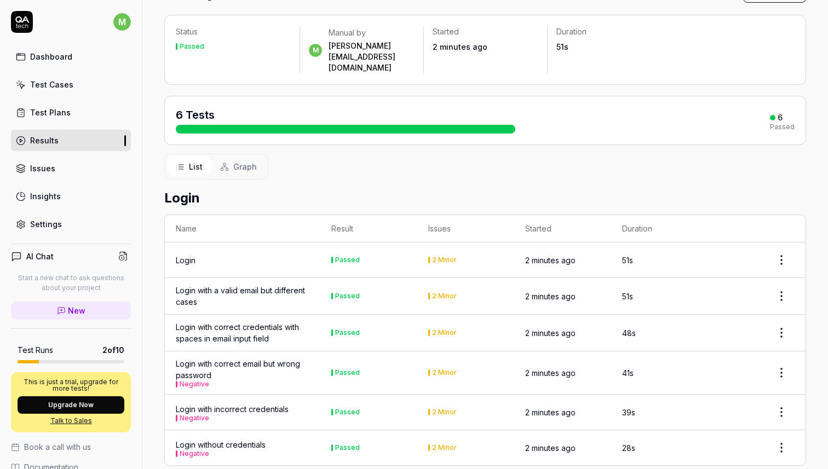
scroll to position [69, 0]
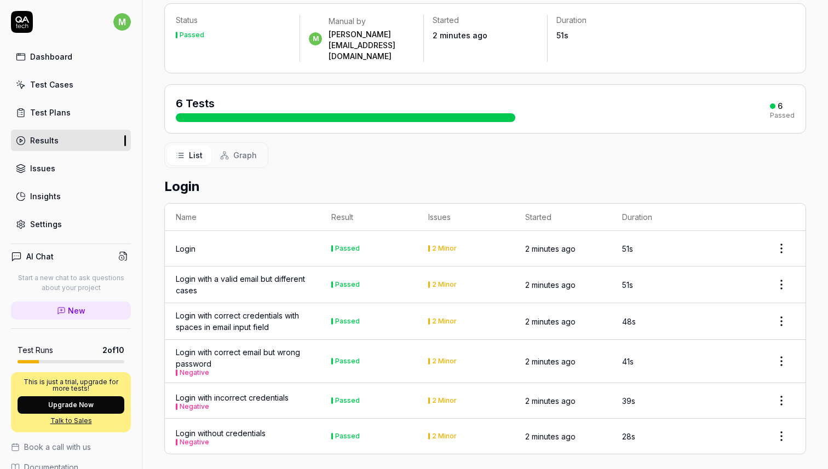
click at [442, 245] on div "2 Minor" at bounding box center [444, 248] width 25 height 7
click at [781, 223] on html "m Dashboard Test Cases Test Plans Results Issues Insights Settings AI Chat Star…" at bounding box center [414, 234] width 828 height 469
click at [736, 151] on html "m Dashboard Test Cases Test Plans Results Issues Insights Settings AI Chat Star…" at bounding box center [414, 234] width 828 height 469
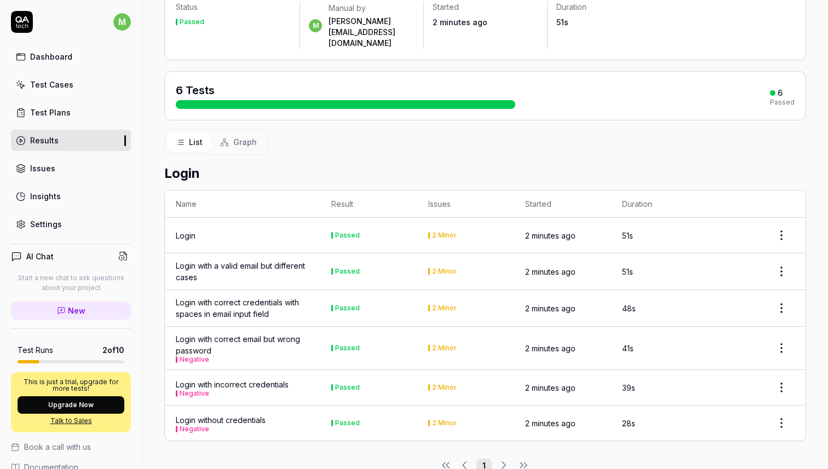
click at [55, 163] on link "Issues" at bounding box center [71, 168] width 120 height 21
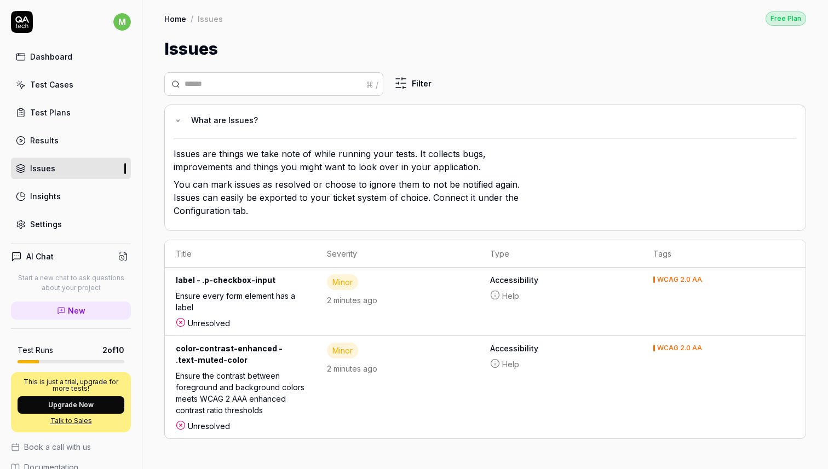
click at [305, 386] on td "color-contrast-enhanced - .text-muted-color Ensure the contrast between foregro…" at bounding box center [240, 387] width 151 height 102
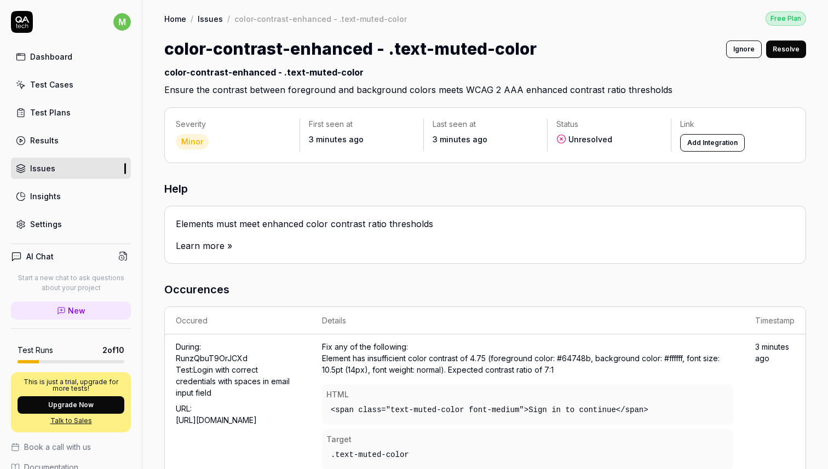
click at [57, 55] on div "Dashboard" at bounding box center [51, 56] width 42 height 11
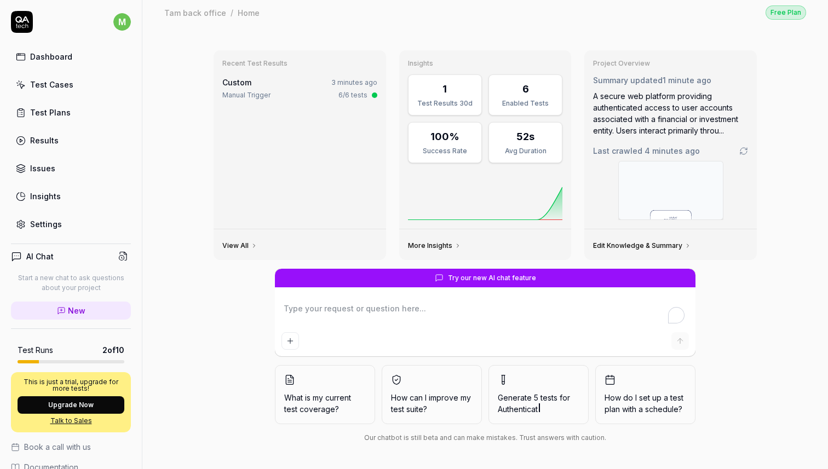
scroll to position [5, 0]
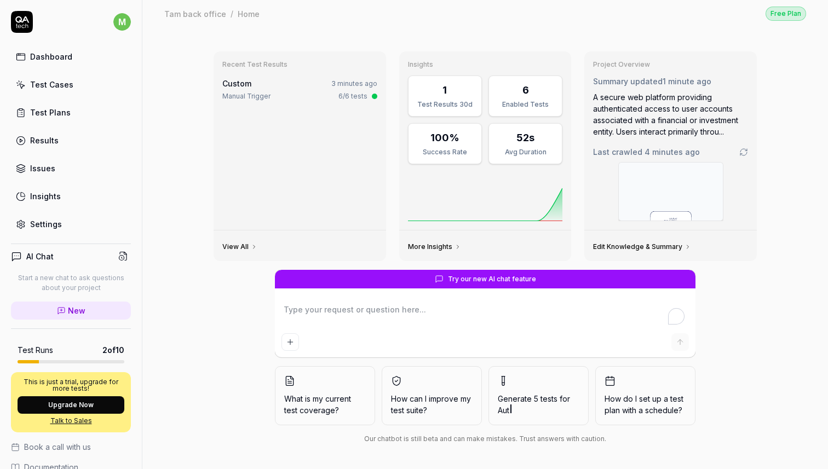
click at [331, 392] on button "What is my current test coverage?" at bounding box center [325, 395] width 100 height 59
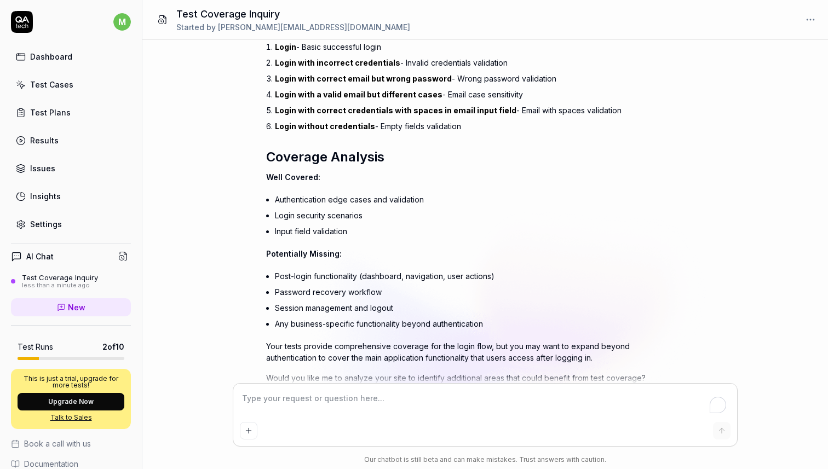
scroll to position [245, 0]
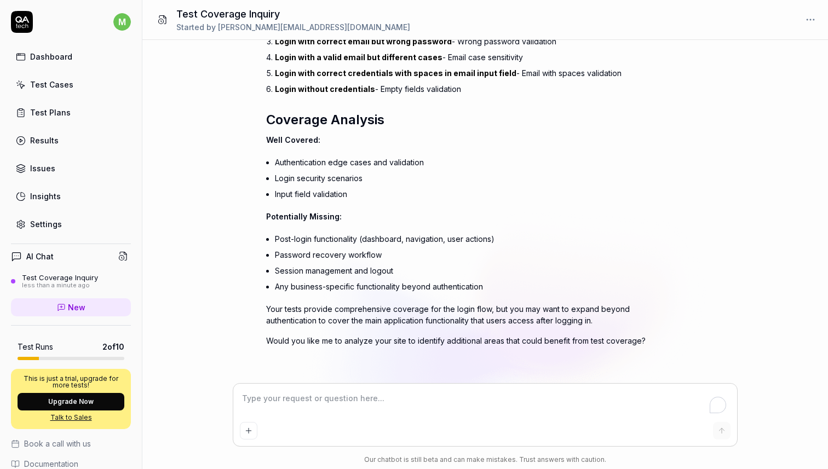
click at [50, 169] on div "Issues" at bounding box center [42, 168] width 25 height 11
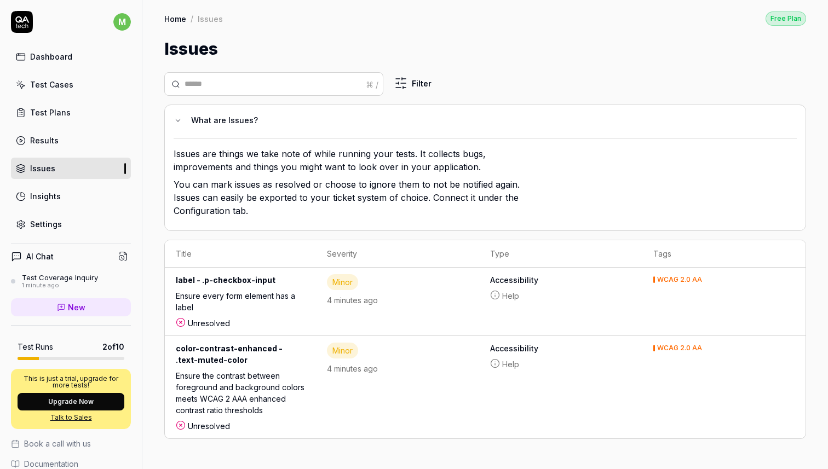
click at [204, 290] on div "Ensure every form element has a label" at bounding box center [240, 303] width 129 height 27
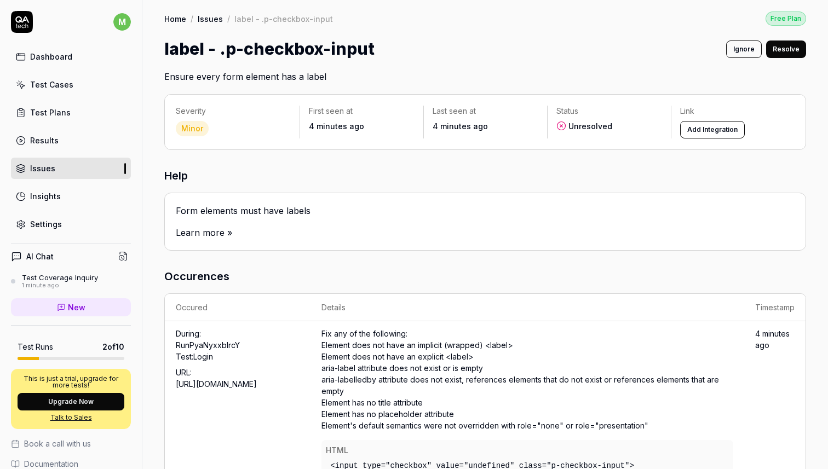
click at [42, 53] on div "Dashboard" at bounding box center [51, 56] width 42 height 11
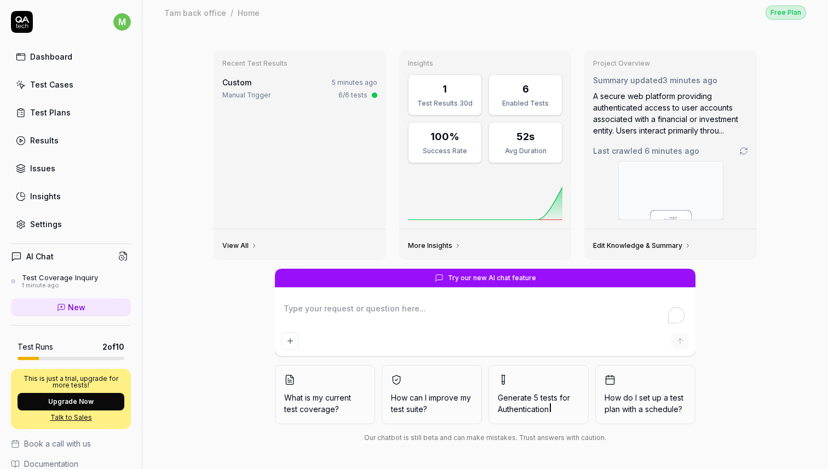
type textarea "*"
click at [60, 116] on div "Test Plans" at bounding box center [50, 112] width 41 height 11
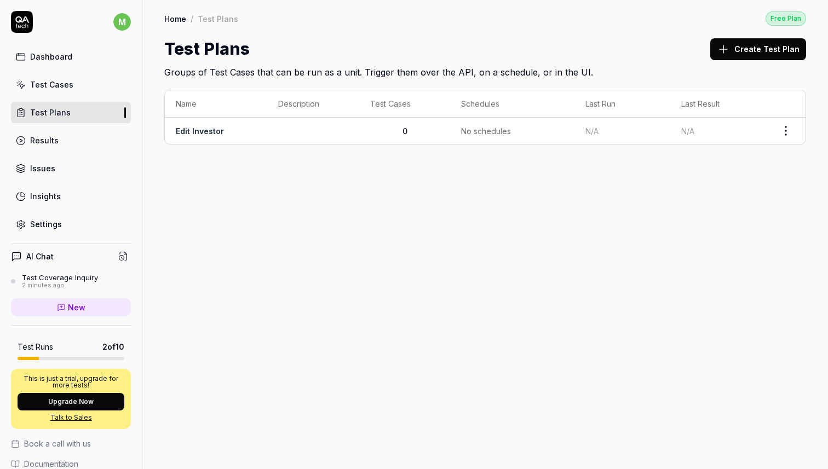
click at [791, 131] on html "m Dashboard Test Cases Test Plans Results Issues Insights Settings AI Chat Test…" at bounding box center [414, 234] width 828 height 469
click at [712, 246] on div "Edit" at bounding box center [740, 249] width 104 height 24
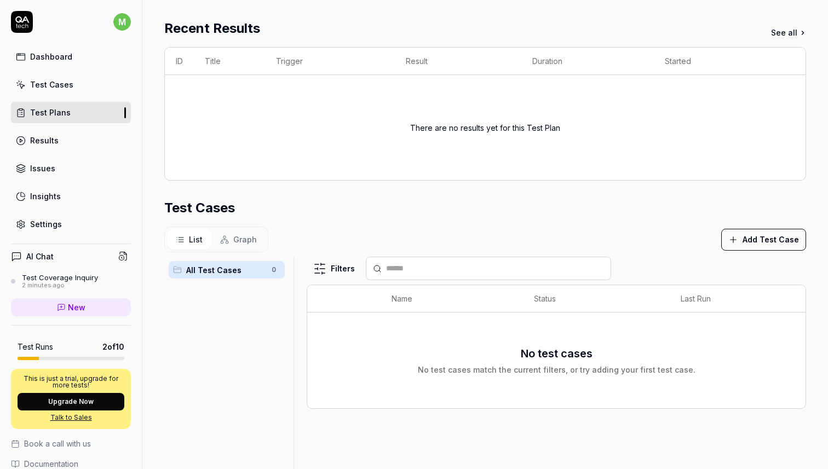
scroll to position [150, 0]
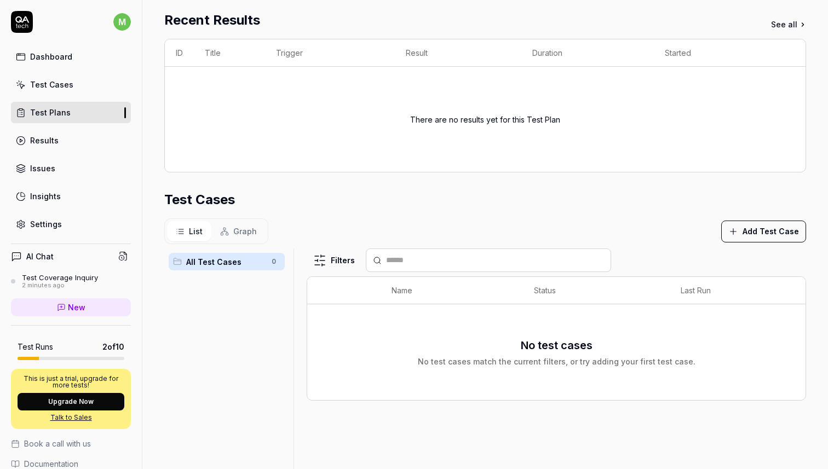
click at [766, 227] on button "Add Test Case" at bounding box center [763, 232] width 85 height 22
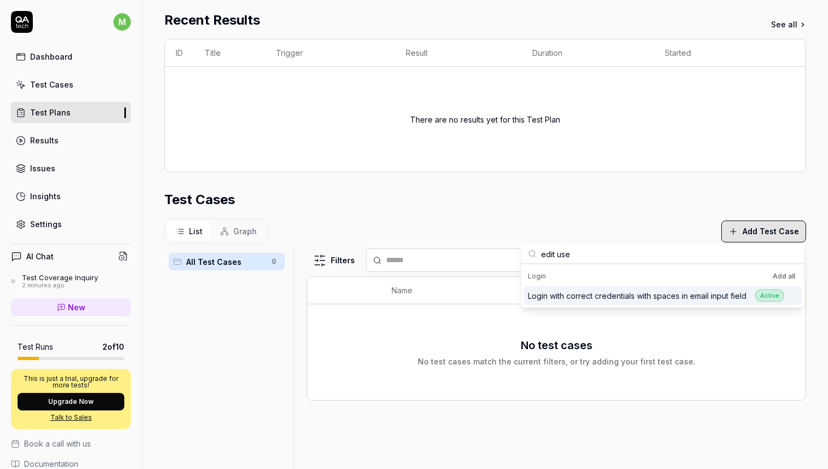
type input "edit user"
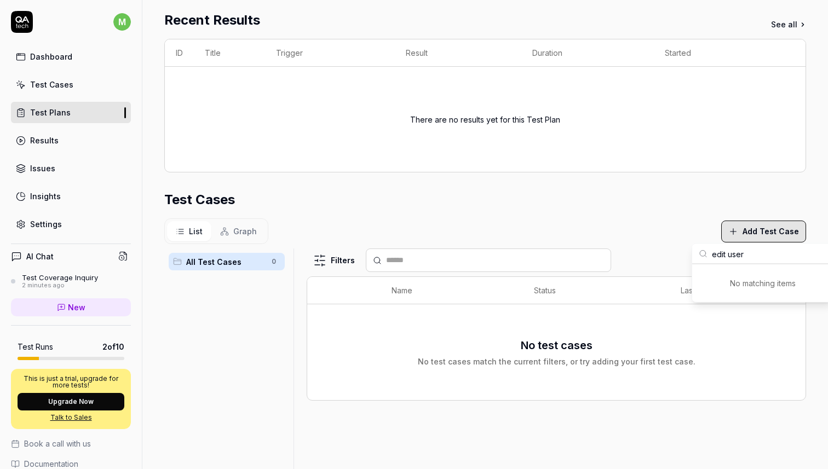
click at [629, 203] on div "Test Cases" at bounding box center [485, 200] width 642 height 20
click at [251, 229] on span "Graph" at bounding box center [245, 231] width 24 height 11
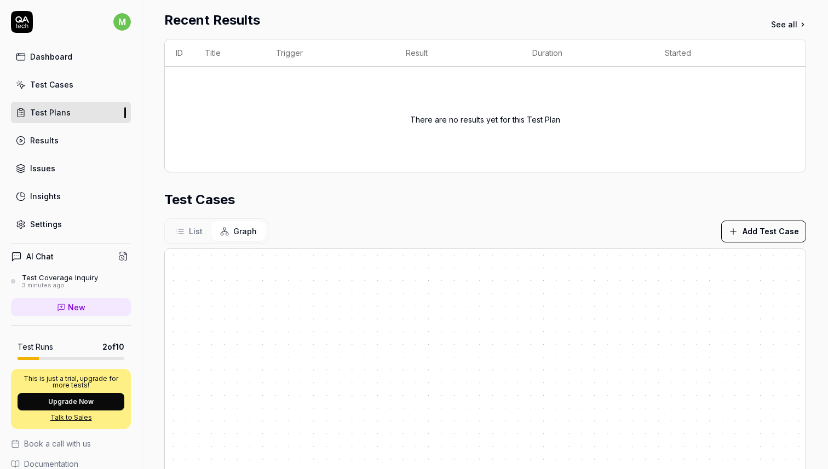
scroll to position [224, 0]
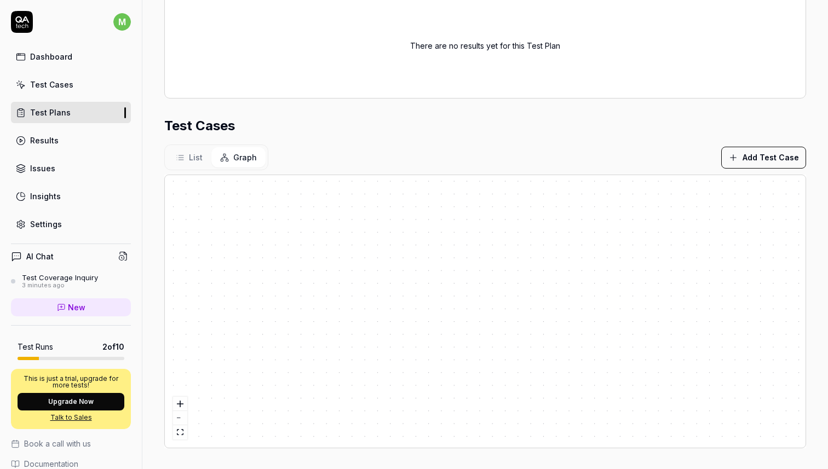
click at [186, 155] on button "List" at bounding box center [189, 157] width 44 height 20
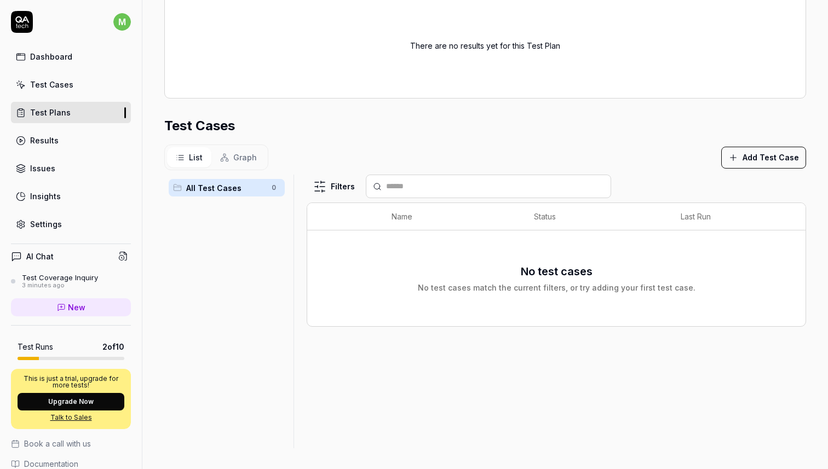
click at [53, 193] on div "Insights" at bounding box center [45, 196] width 31 height 11
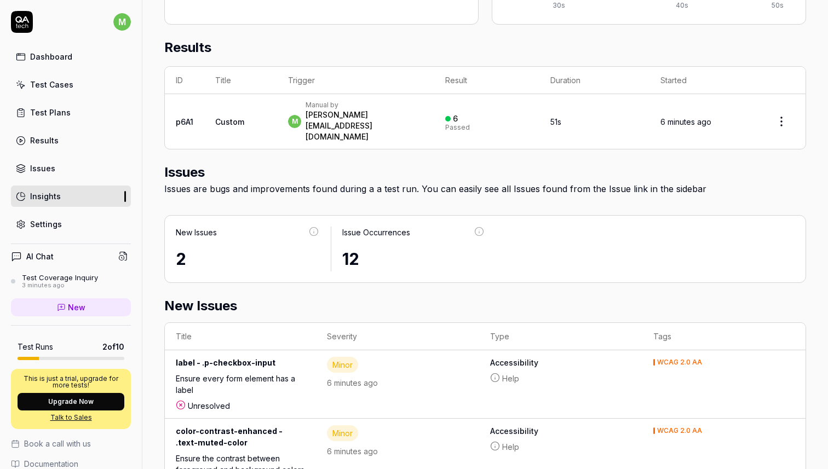
scroll to position [397, 0]
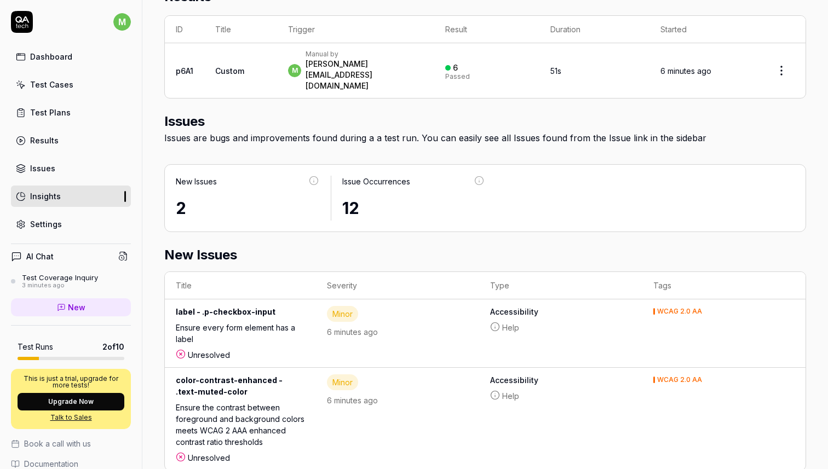
click at [53, 163] on div "Issues" at bounding box center [42, 168] width 25 height 11
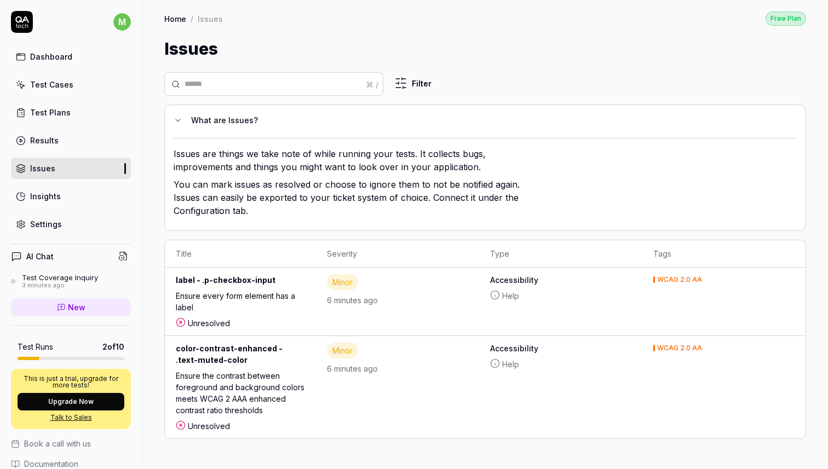
click at [44, 222] on div "Settings" at bounding box center [46, 223] width 32 height 11
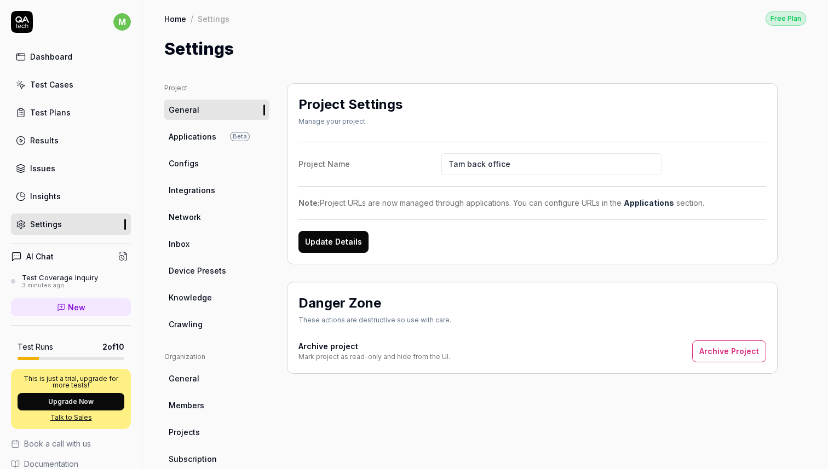
click at [201, 189] on span "Integrations" at bounding box center [192, 190] width 47 height 11
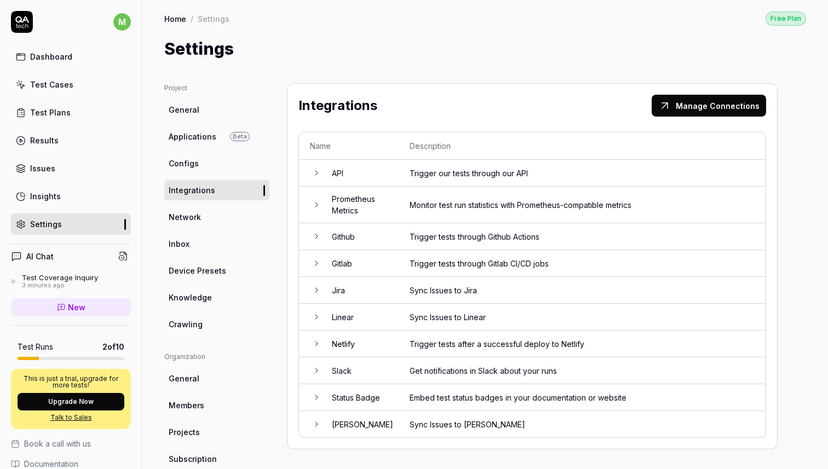
click at [684, 101] on button "Manage Connections" at bounding box center [709, 106] width 114 height 22
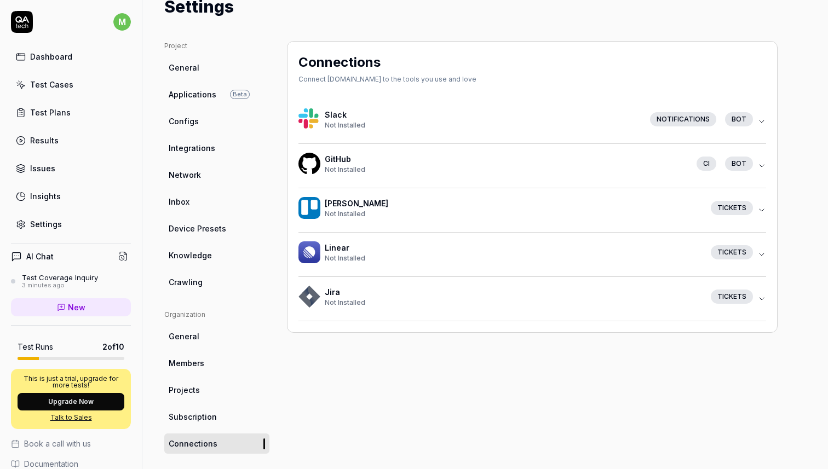
scroll to position [51, 0]
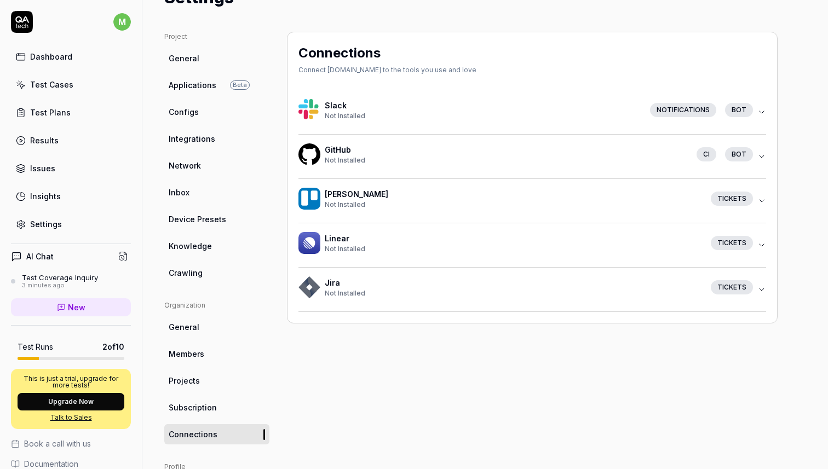
click at [233, 268] on link "Crawling" at bounding box center [216, 273] width 105 height 20
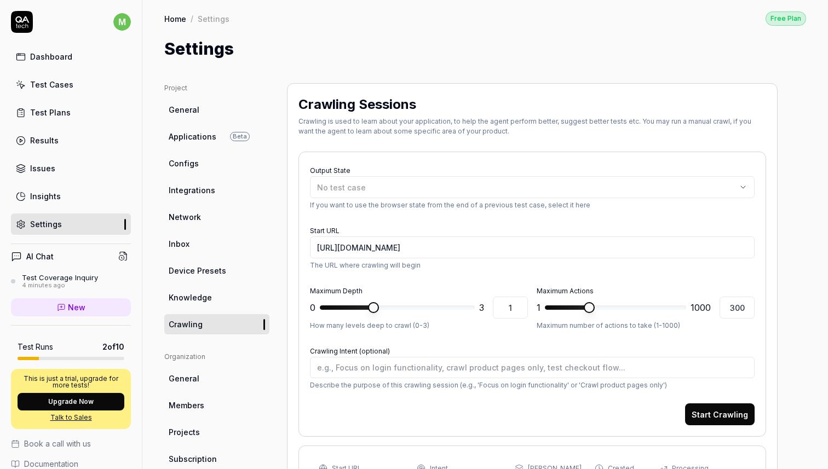
click at [69, 55] on div "Dashboard" at bounding box center [51, 56] width 42 height 11
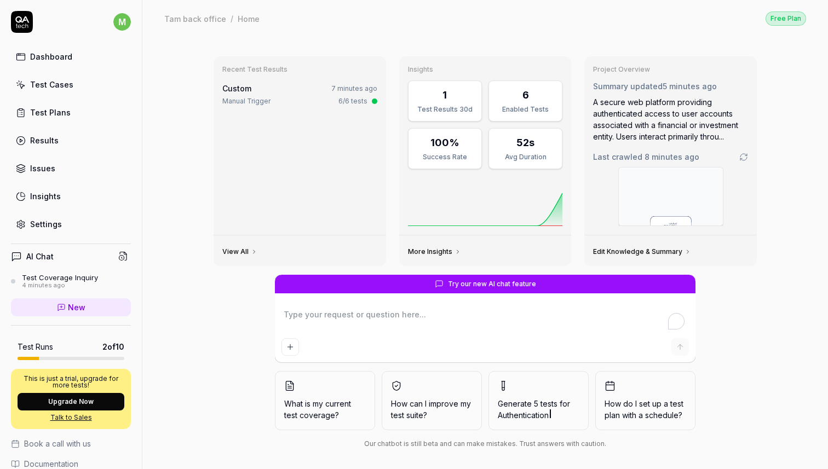
type textarea "*"
click at [231, 251] on link "View All" at bounding box center [239, 251] width 35 height 9
